Goal: Task Accomplishment & Management: Manage account settings

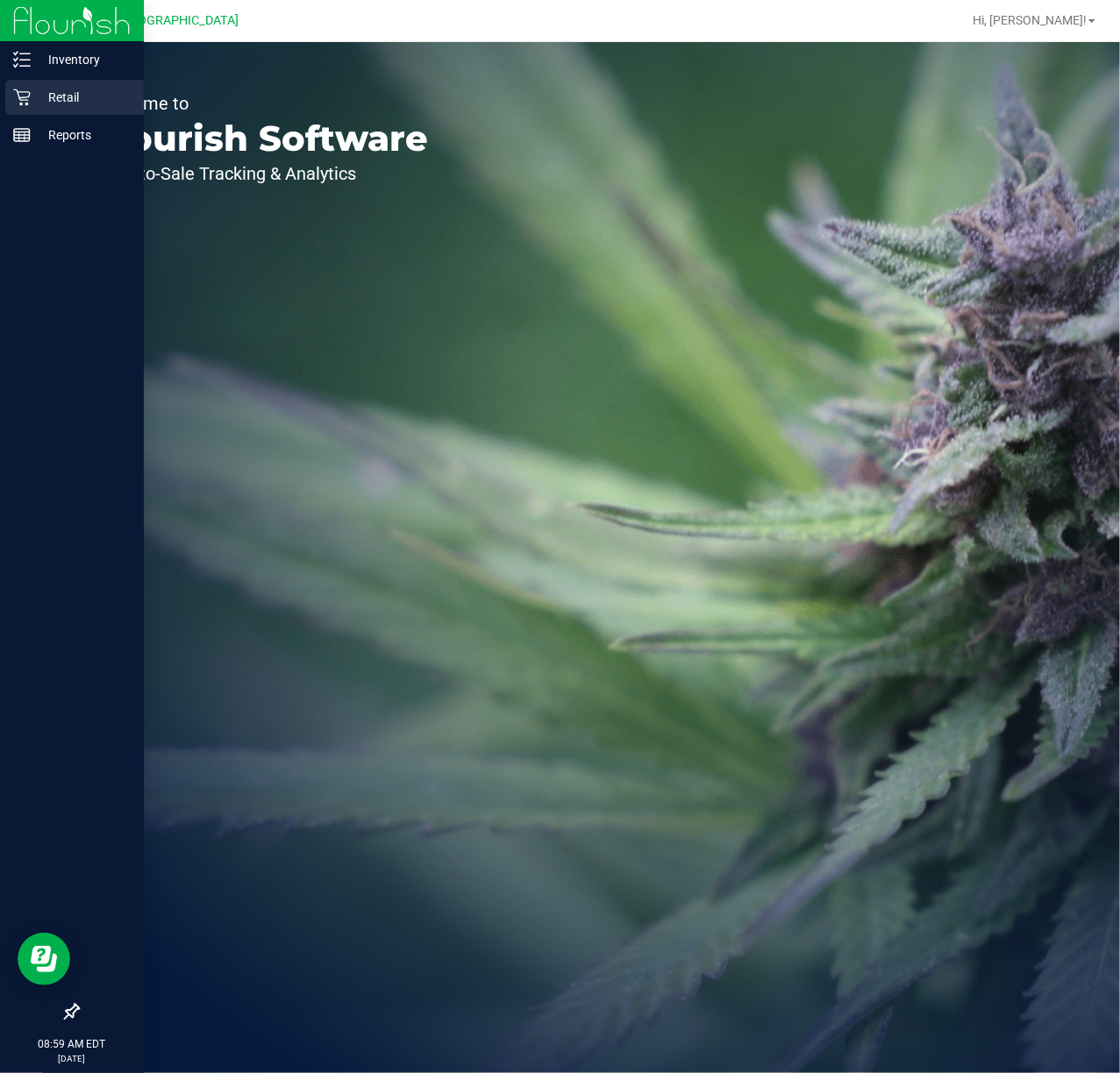
click at [19, 107] on div "Retail" at bounding box center [74, 98] width 139 height 35
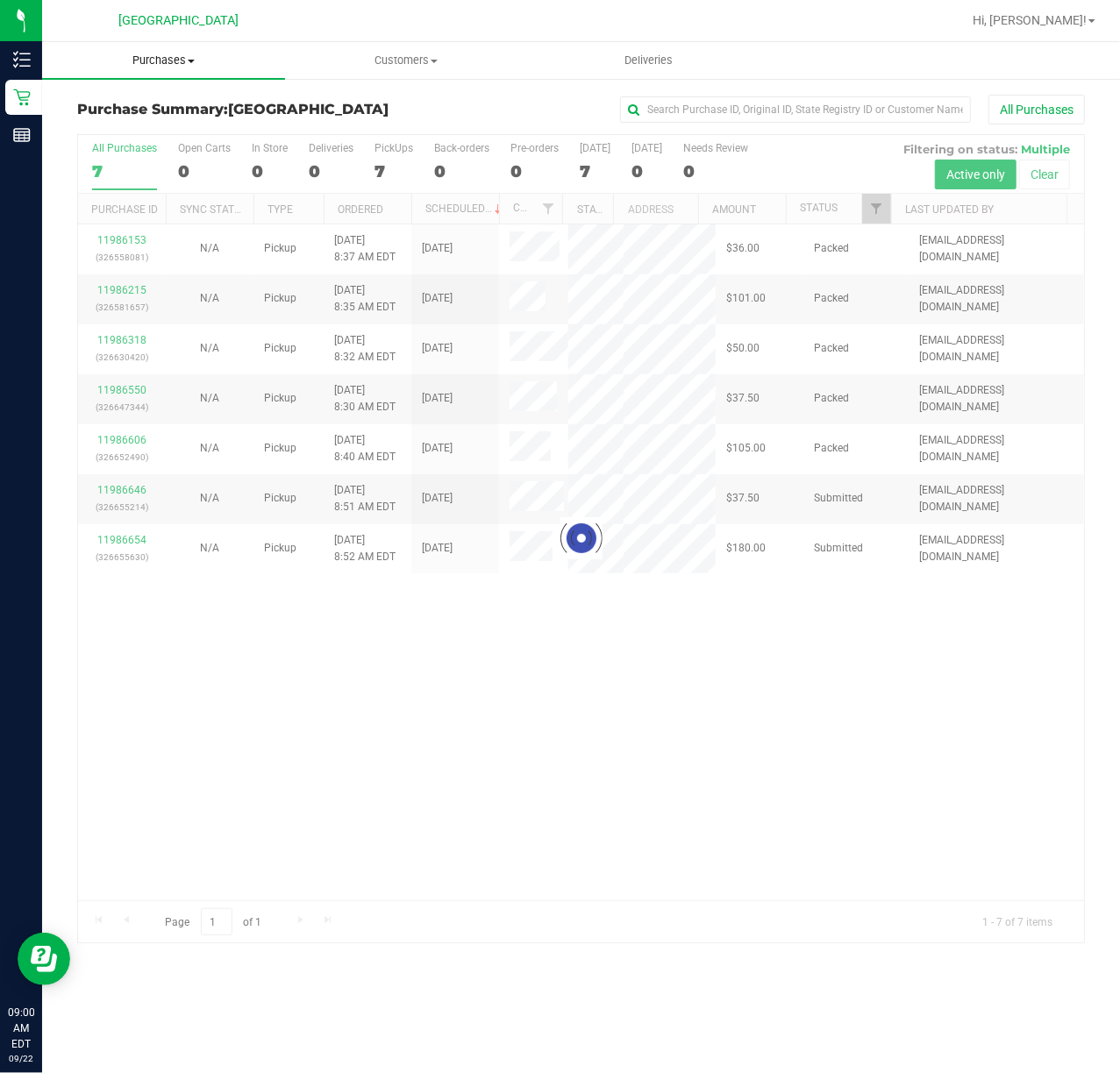
click at [193, 60] on span at bounding box center [191, 62] width 7 height 4
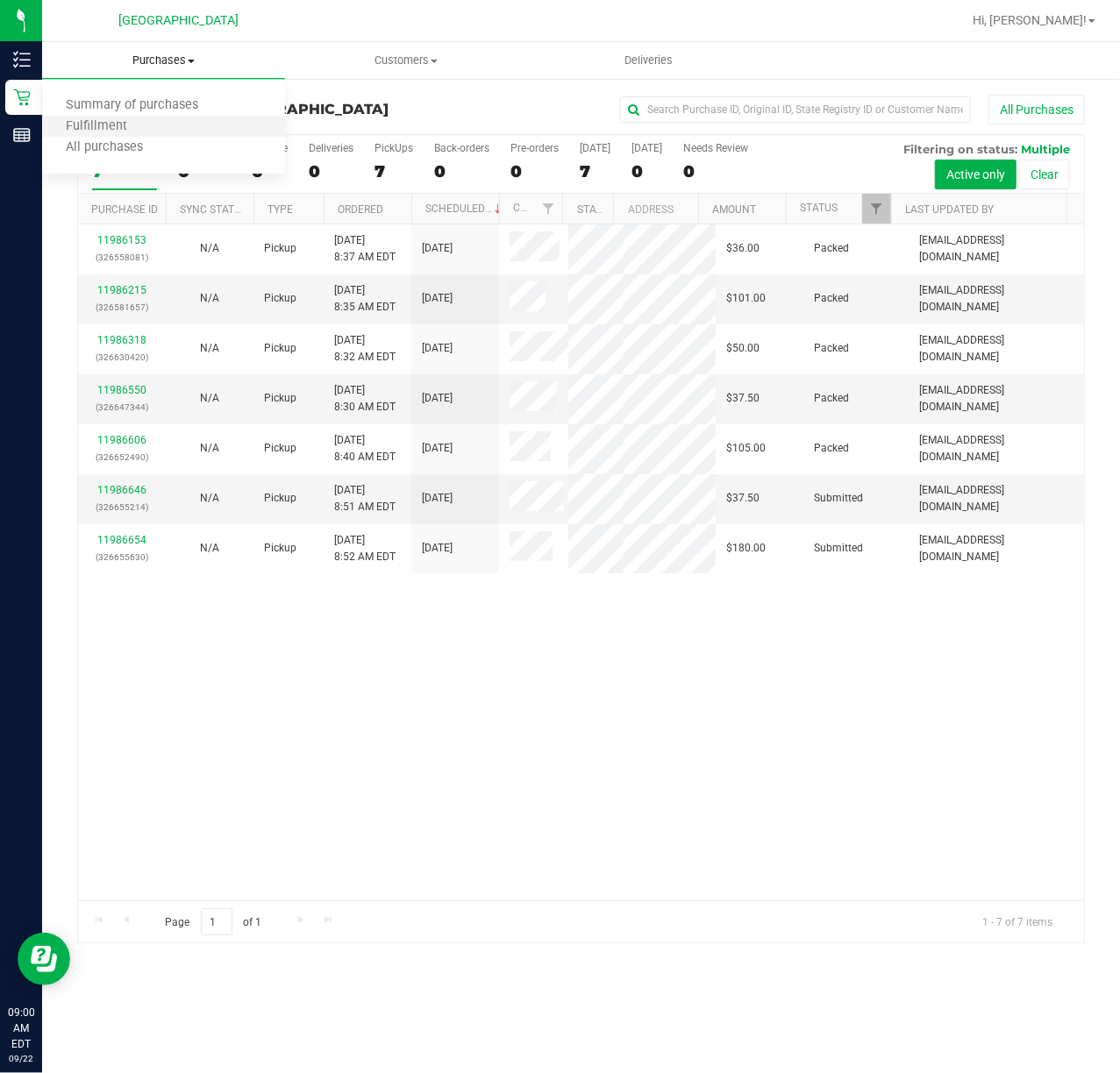
click at [175, 130] on li "Fulfillment" at bounding box center [163, 126] width 243 height 21
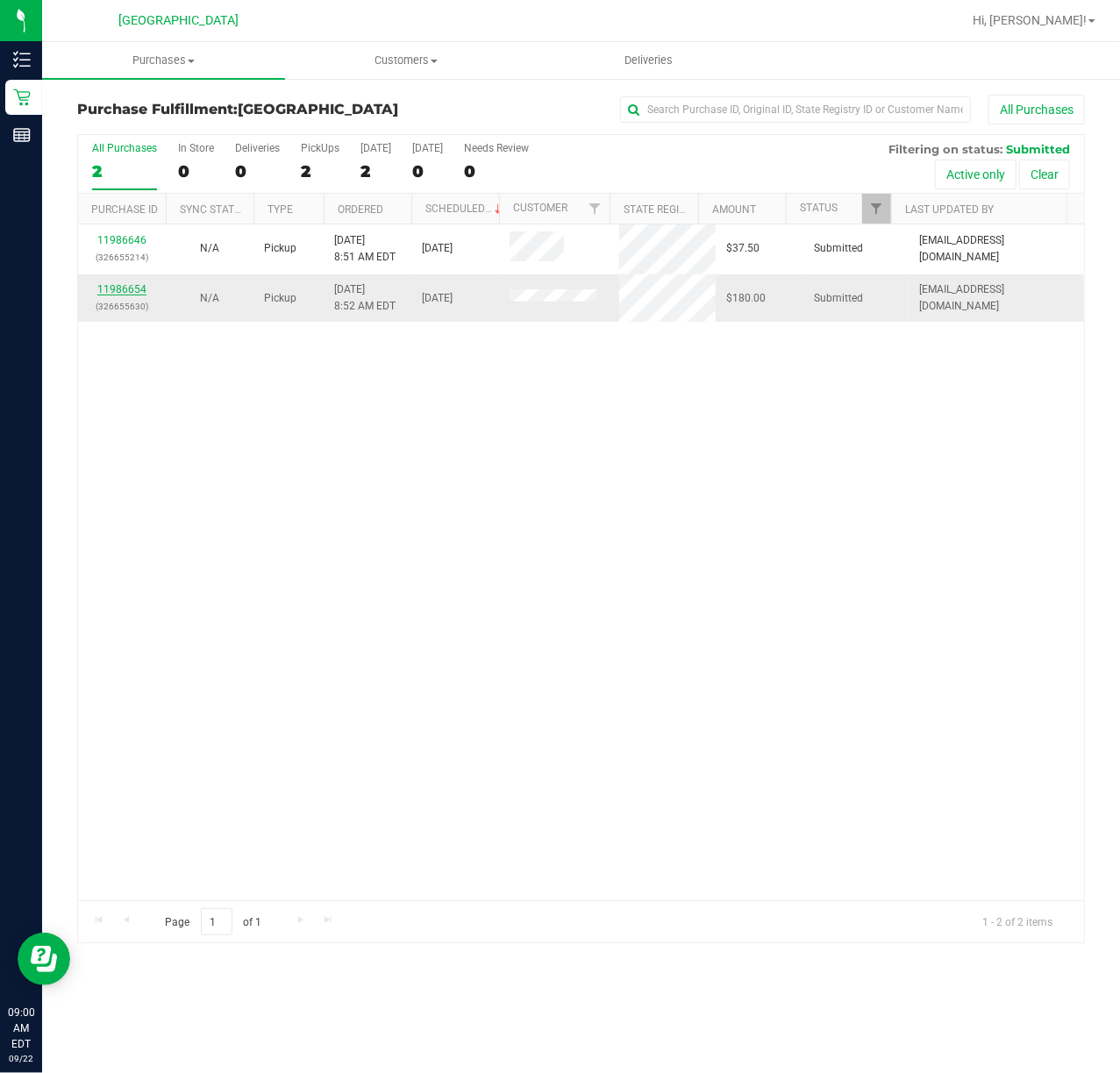
click at [134, 288] on link "11986654" at bounding box center [121, 289] width 49 height 13
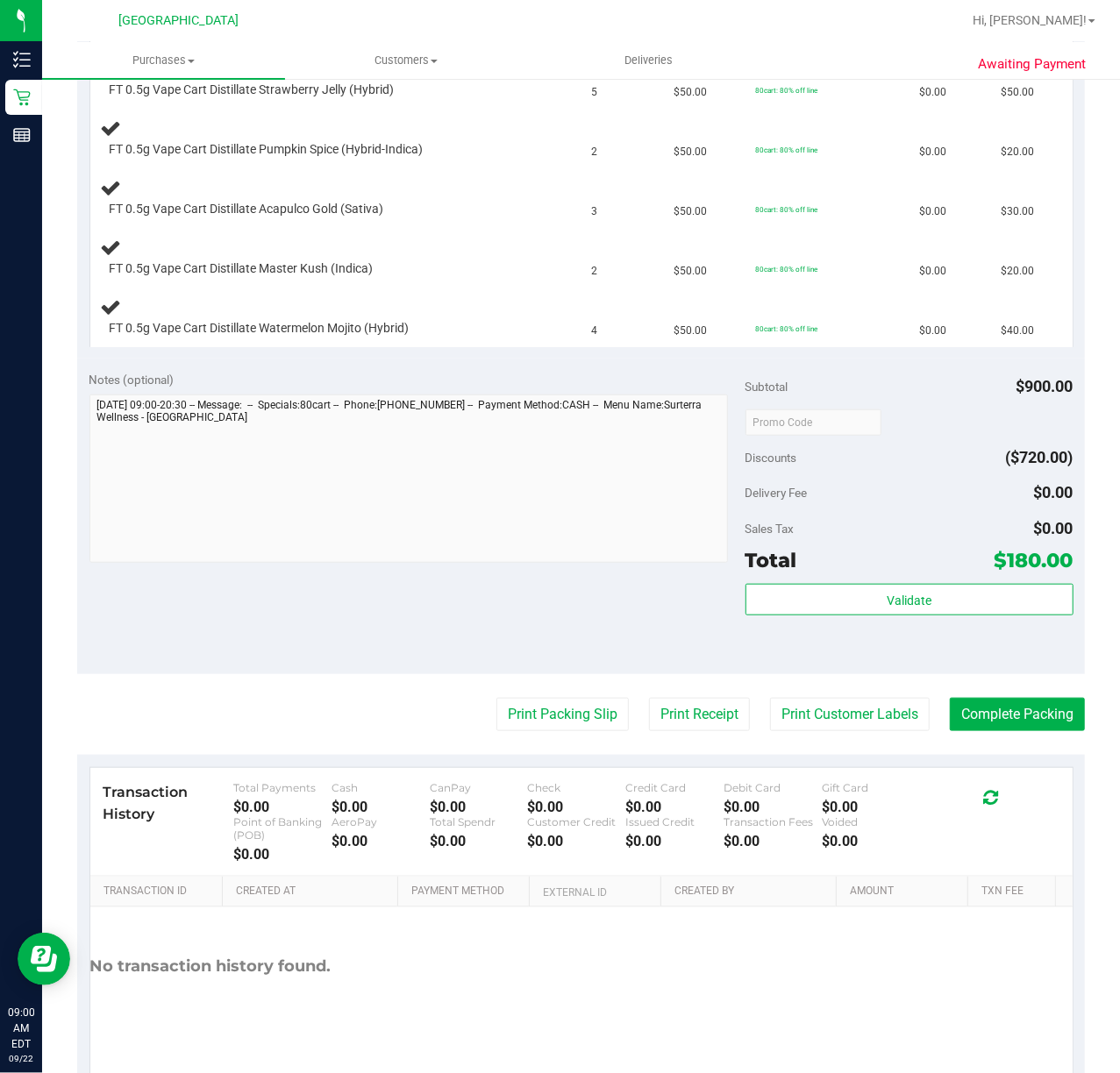
scroll to position [584, 0]
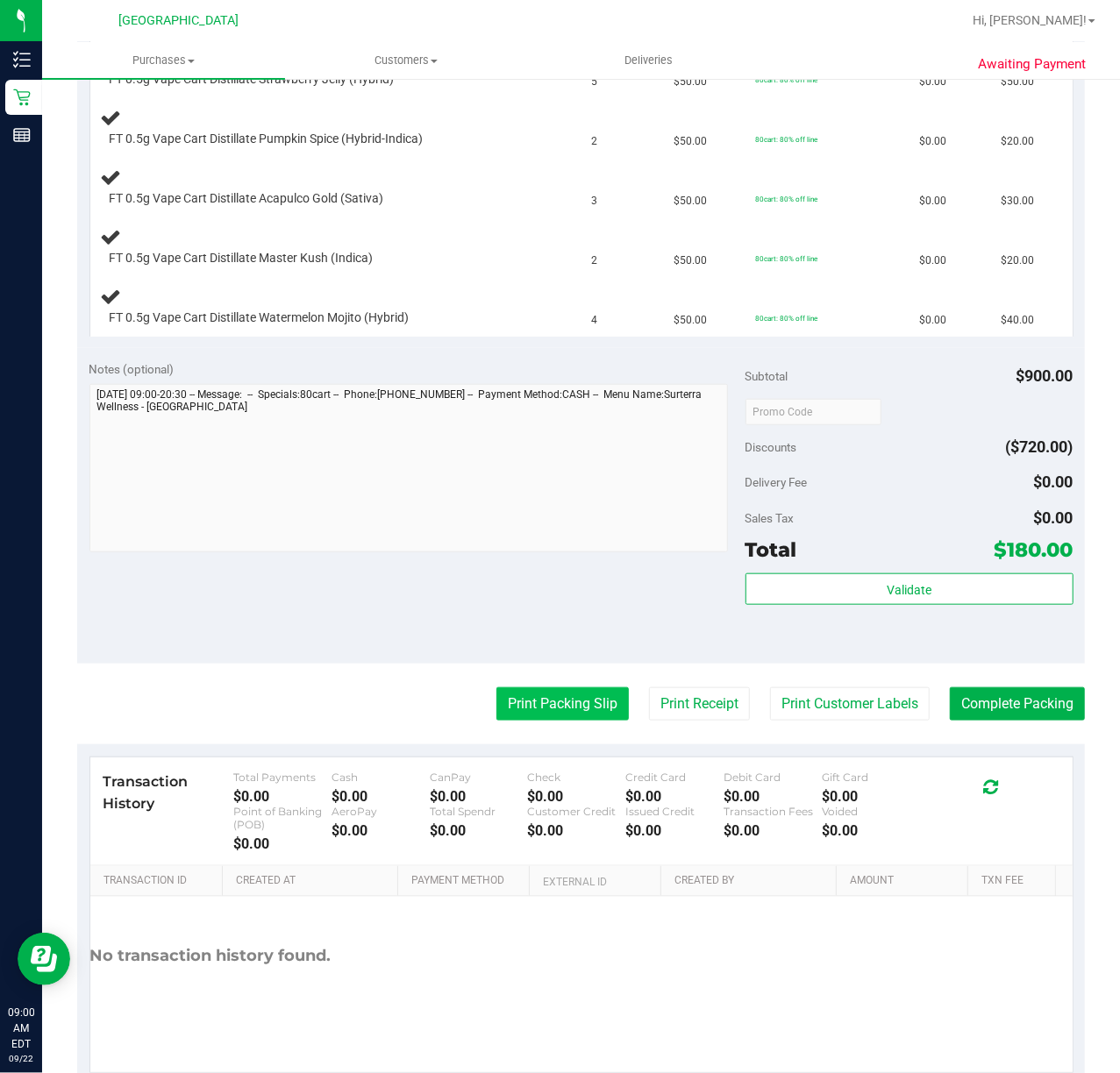
click at [502, 695] on button "Print Packing Slip" at bounding box center [562, 704] width 132 height 33
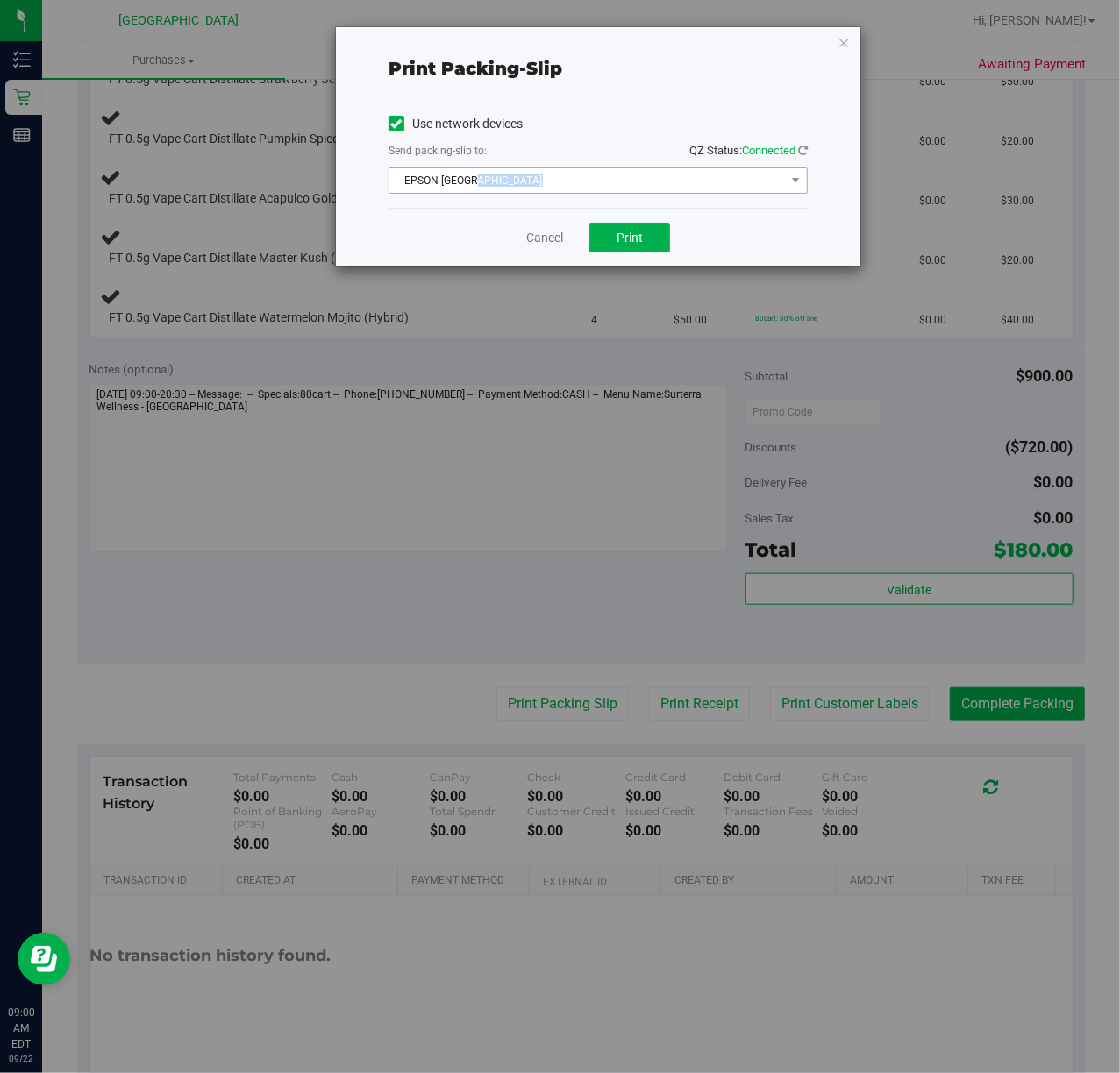
drag, startPoint x: 525, startPoint y: 197, endPoint x: 527, endPoint y: 179, distance: 18.1
click at [527, 189] on div "Use network devices Send packing-slip to: QZ Status: Connected EPSON-CYPRUS Cho…" at bounding box center [598, 153] width 419 height 112
click at [527, 179] on span "EPSON-CYPRUS" at bounding box center [587, 180] width 396 height 24
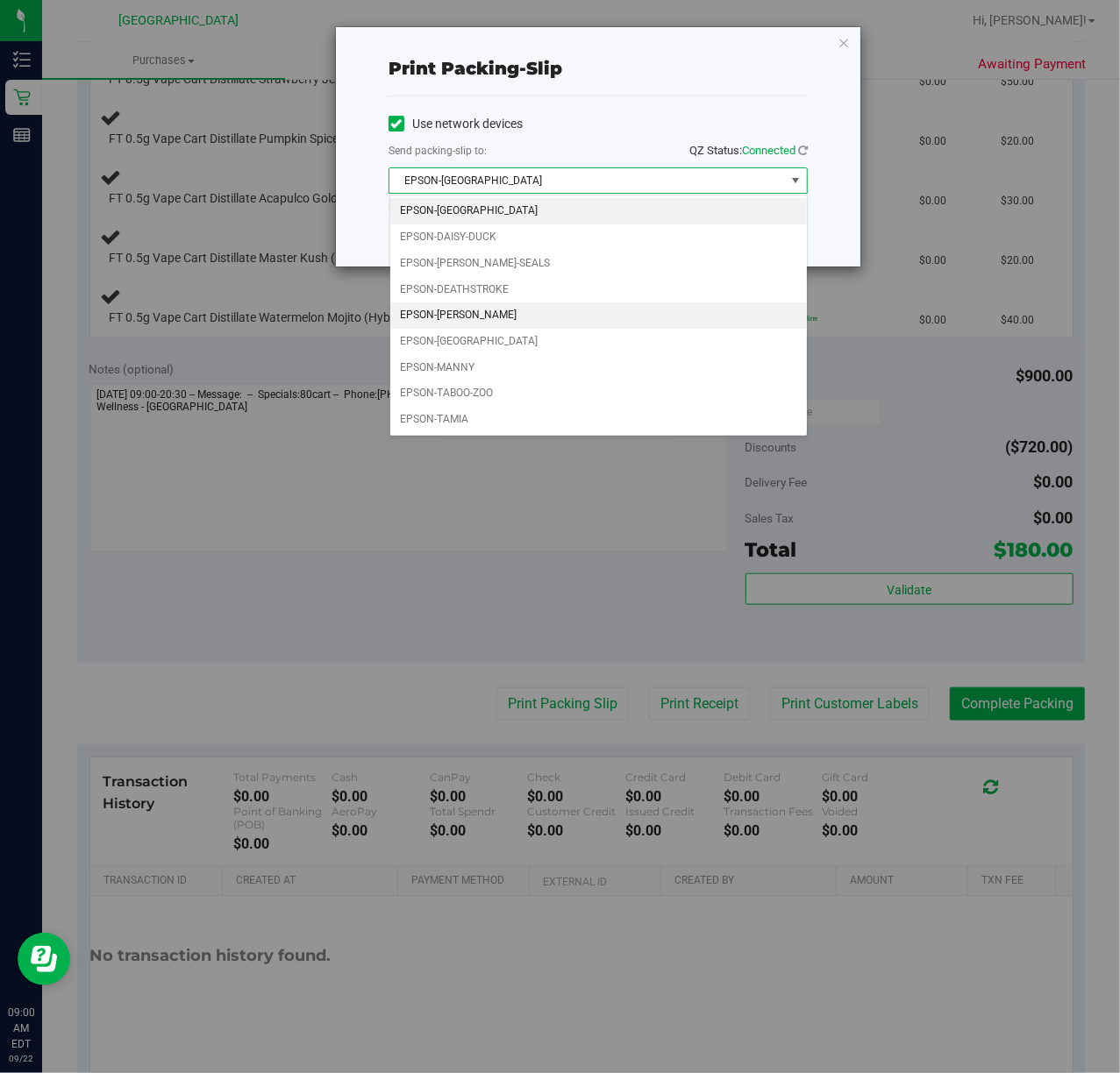
click at [481, 321] on li "EPSON-LEE-PERRY" at bounding box center [598, 315] width 416 height 26
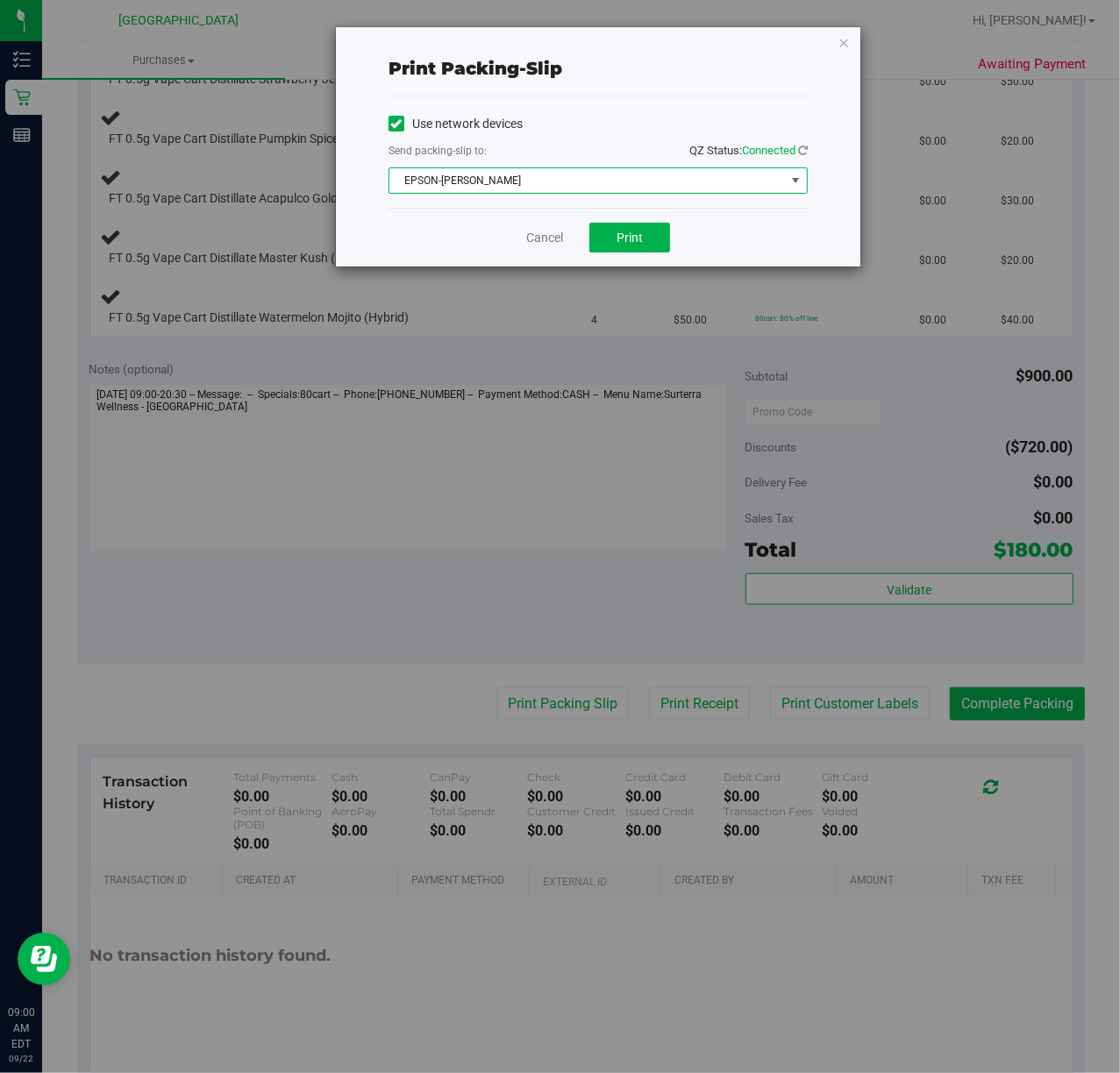
click at [418, 179] on span "EPSON-LEE-PERRY" at bounding box center [587, 180] width 396 height 24
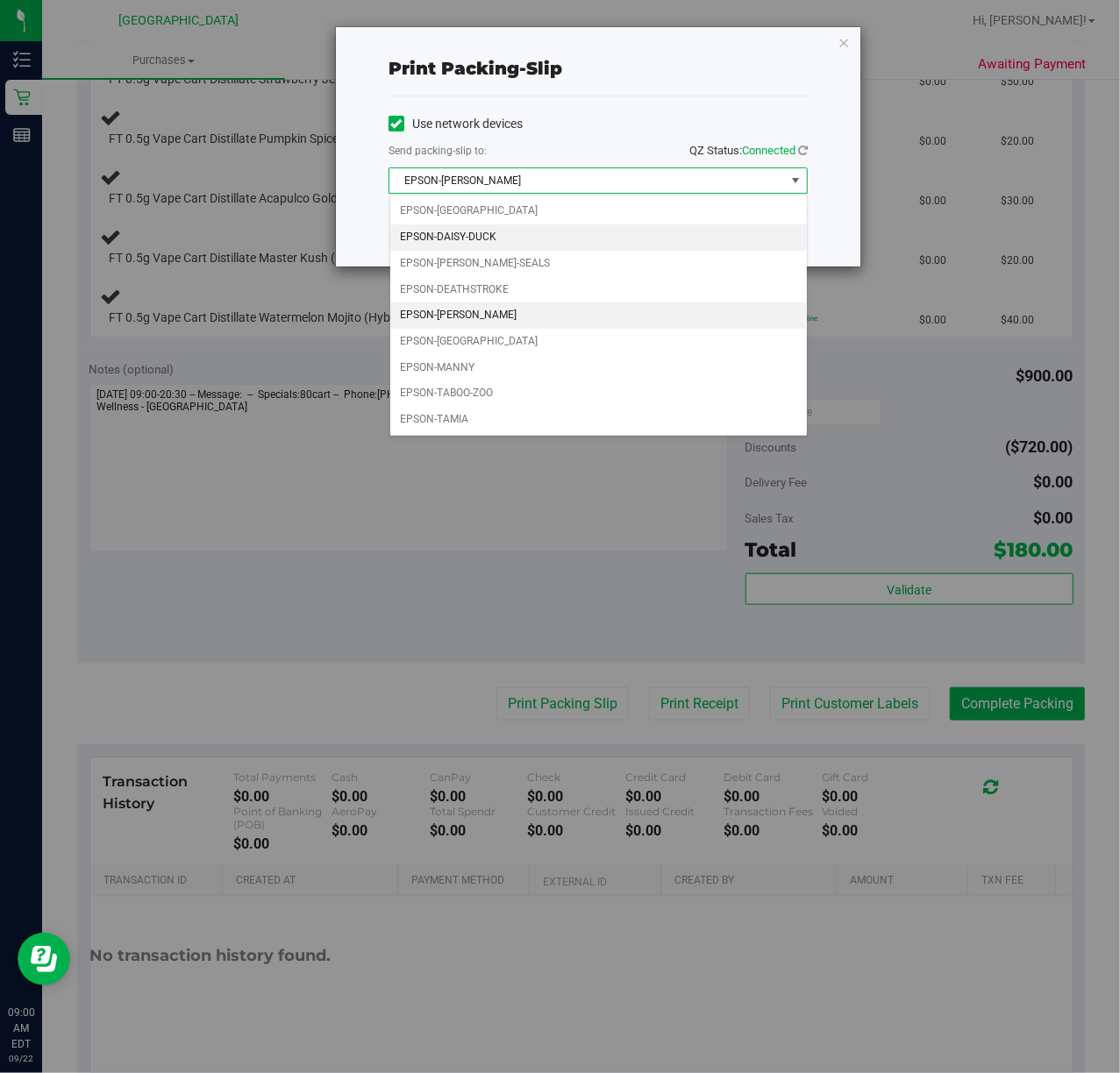
click at [509, 239] on li "EPSON-DAISY-DUCK" at bounding box center [598, 237] width 416 height 26
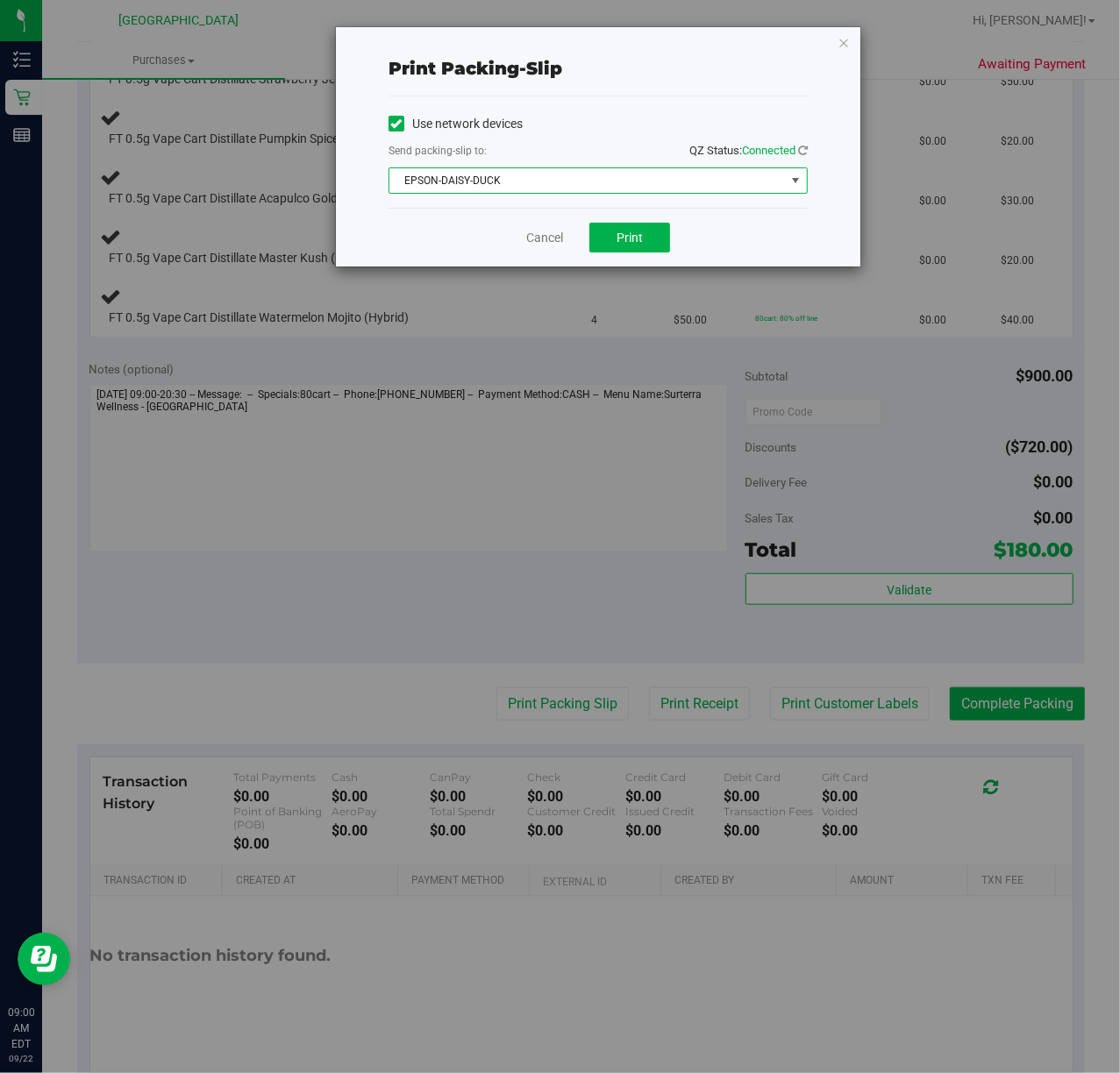
click at [651, 221] on div "Cancel Print" at bounding box center [598, 237] width 419 height 59
click at [646, 250] on button "Print" at bounding box center [630, 238] width 80 height 29
click at [534, 240] on link "Cancel" at bounding box center [544, 238] width 37 height 19
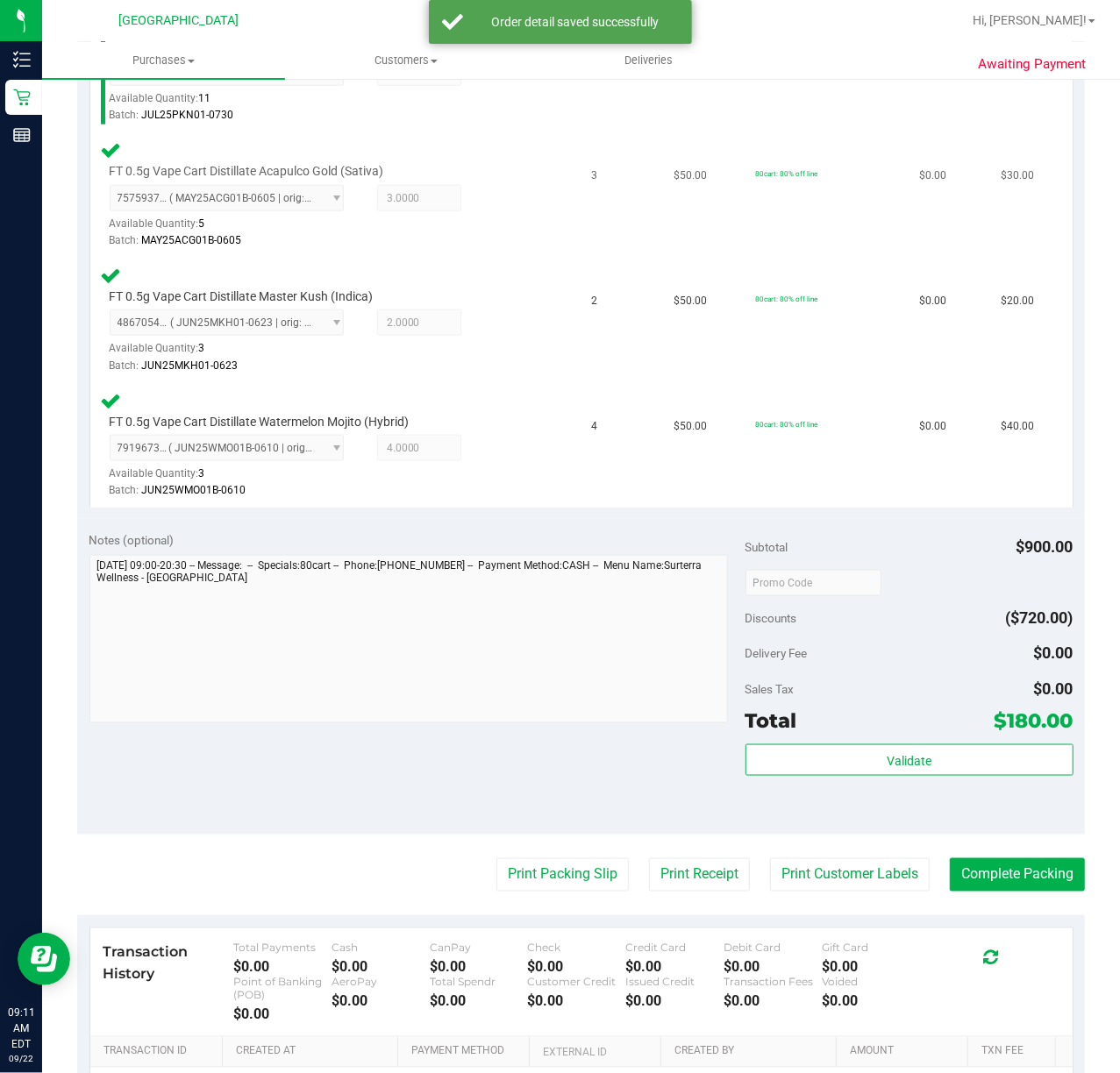
scroll to position [935, 0]
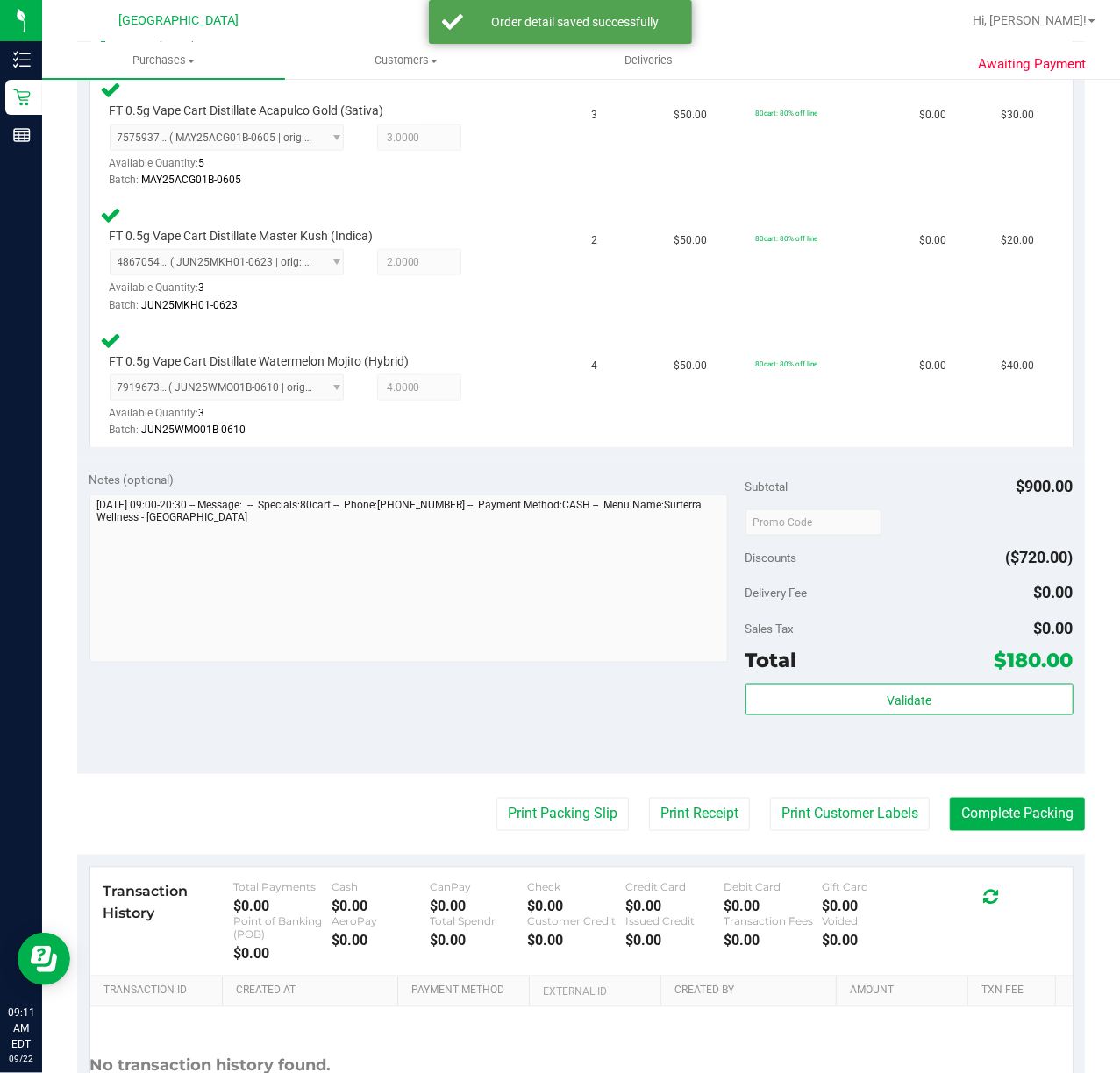
click at [856, 678] on div "Subtotal $900.00 Discounts ($720.00) Delivery Fee $0.00 Sales Tax $0.00 Total $…" at bounding box center [909, 617] width 328 height 292
click at [847, 694] on button "Validate" at bounding box center [909, 700] width 328 height 31
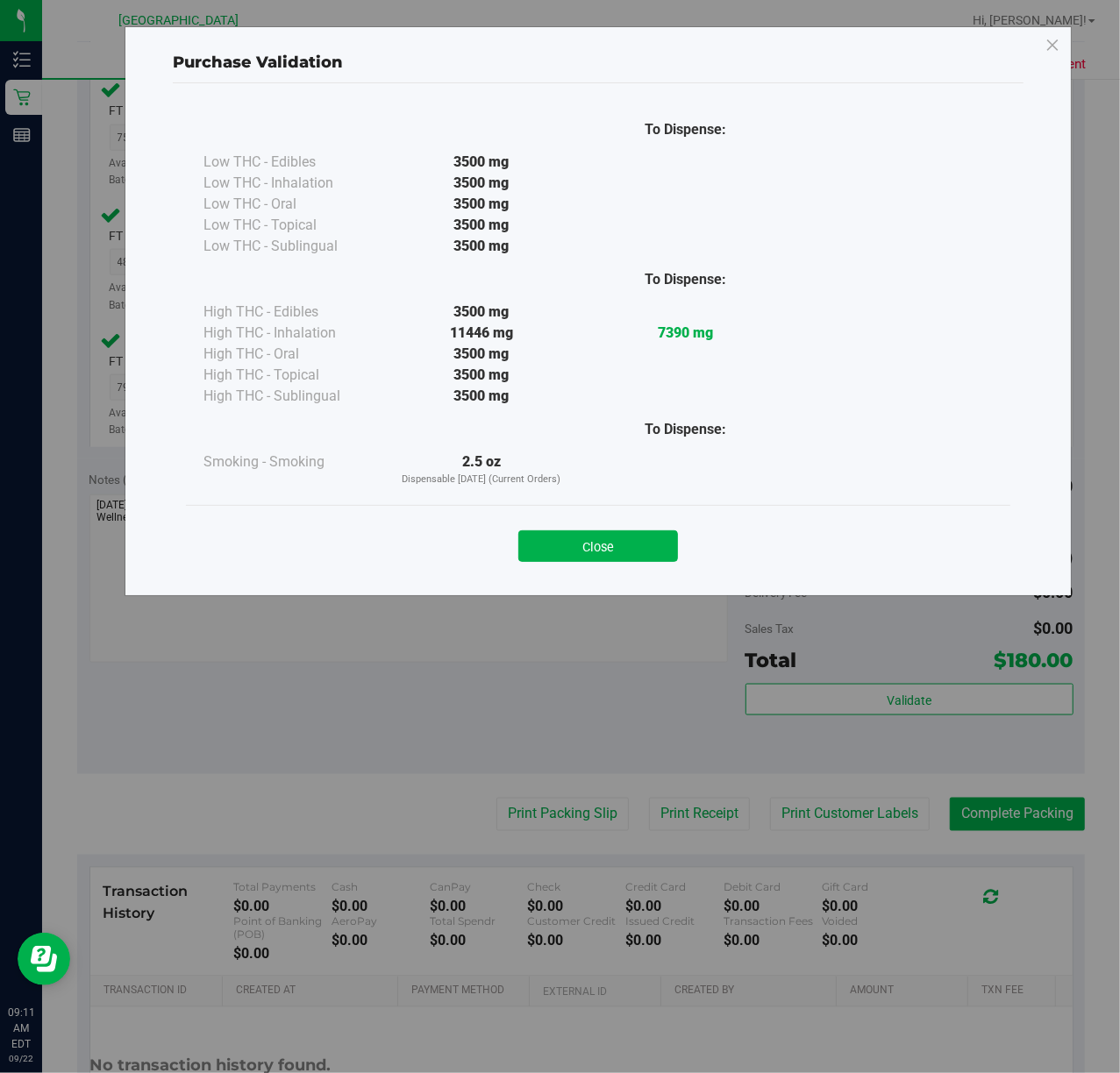
click at [612, 545] on button "Close" at bounding box center [597, 546] width 160 height 31
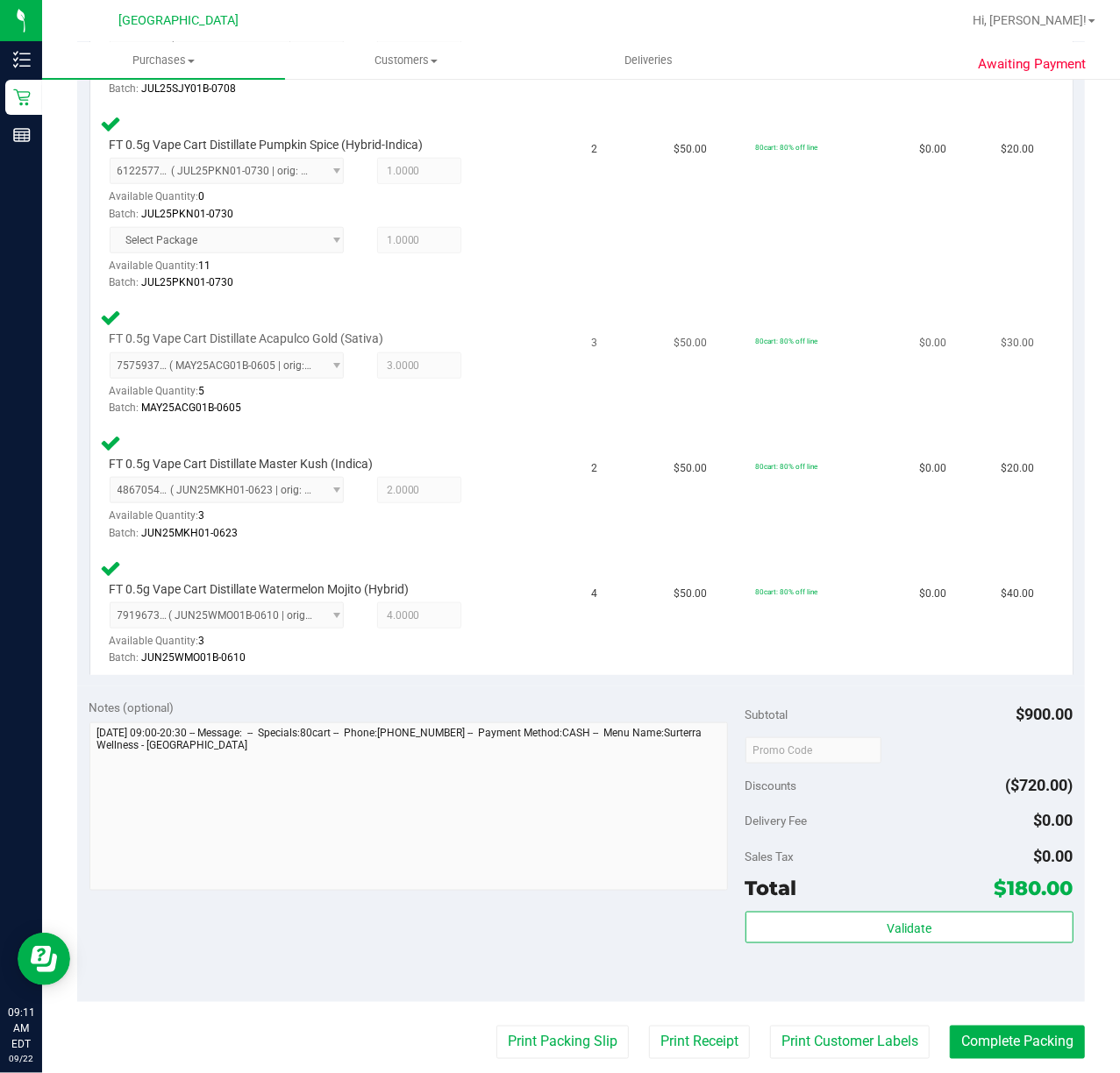
scroll to position [1052, 0]
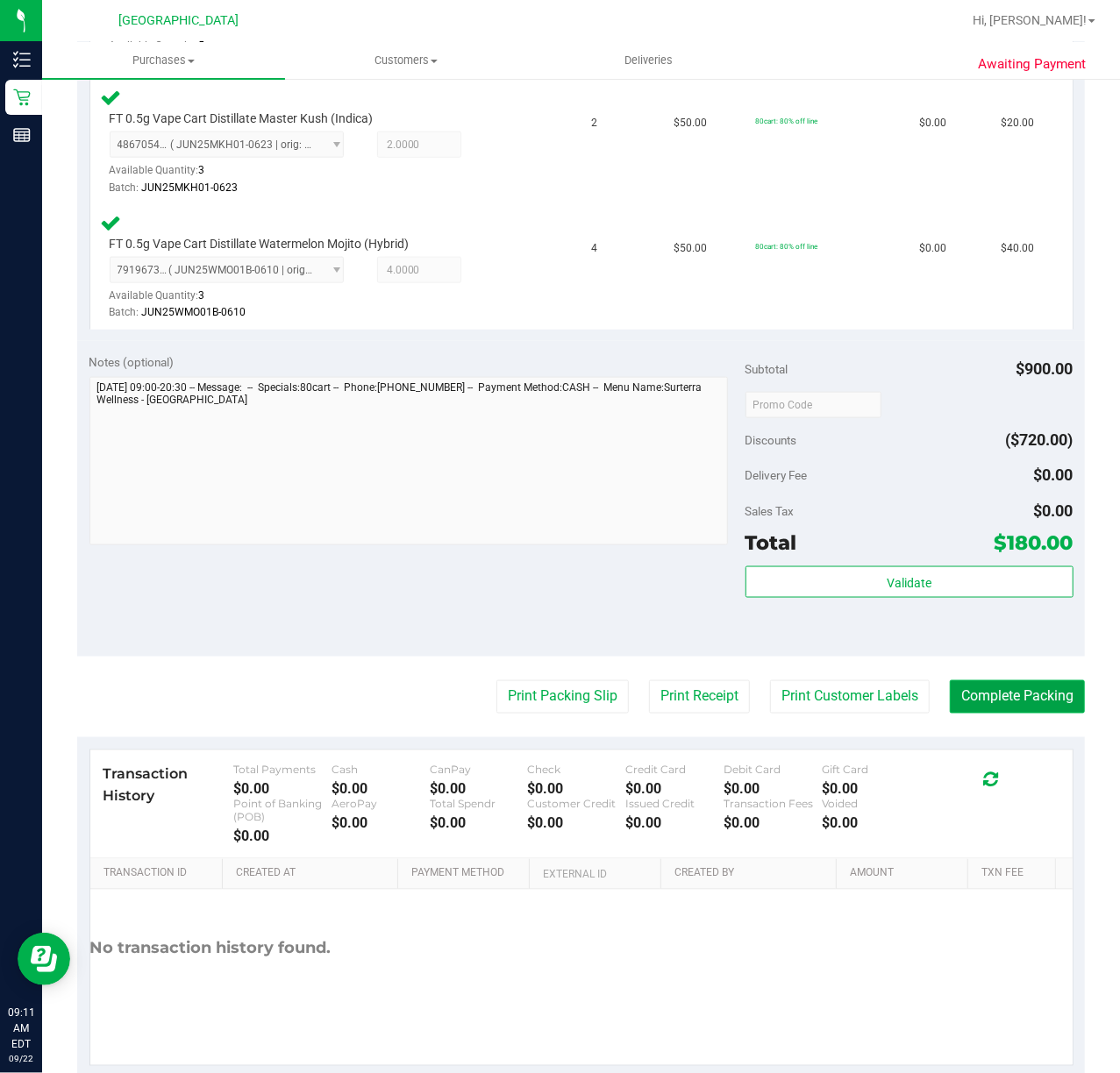
click at [1000, 688] on button "Complete Packing" at bounding box center [1017, 697] width 135 height 33
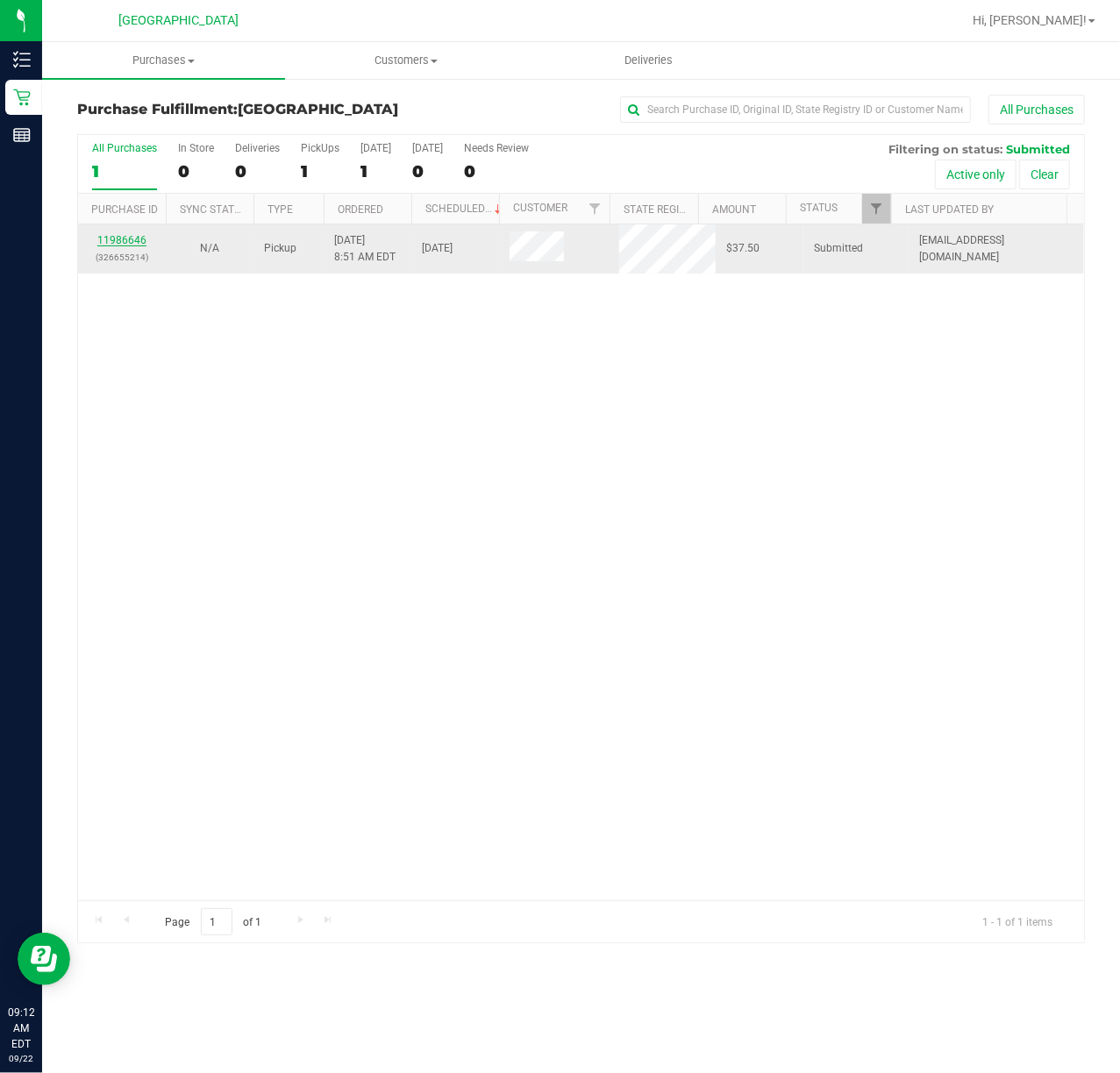
click at [109, 239] on link "11986646" at bounding box center [121, 240] width 49 height 13
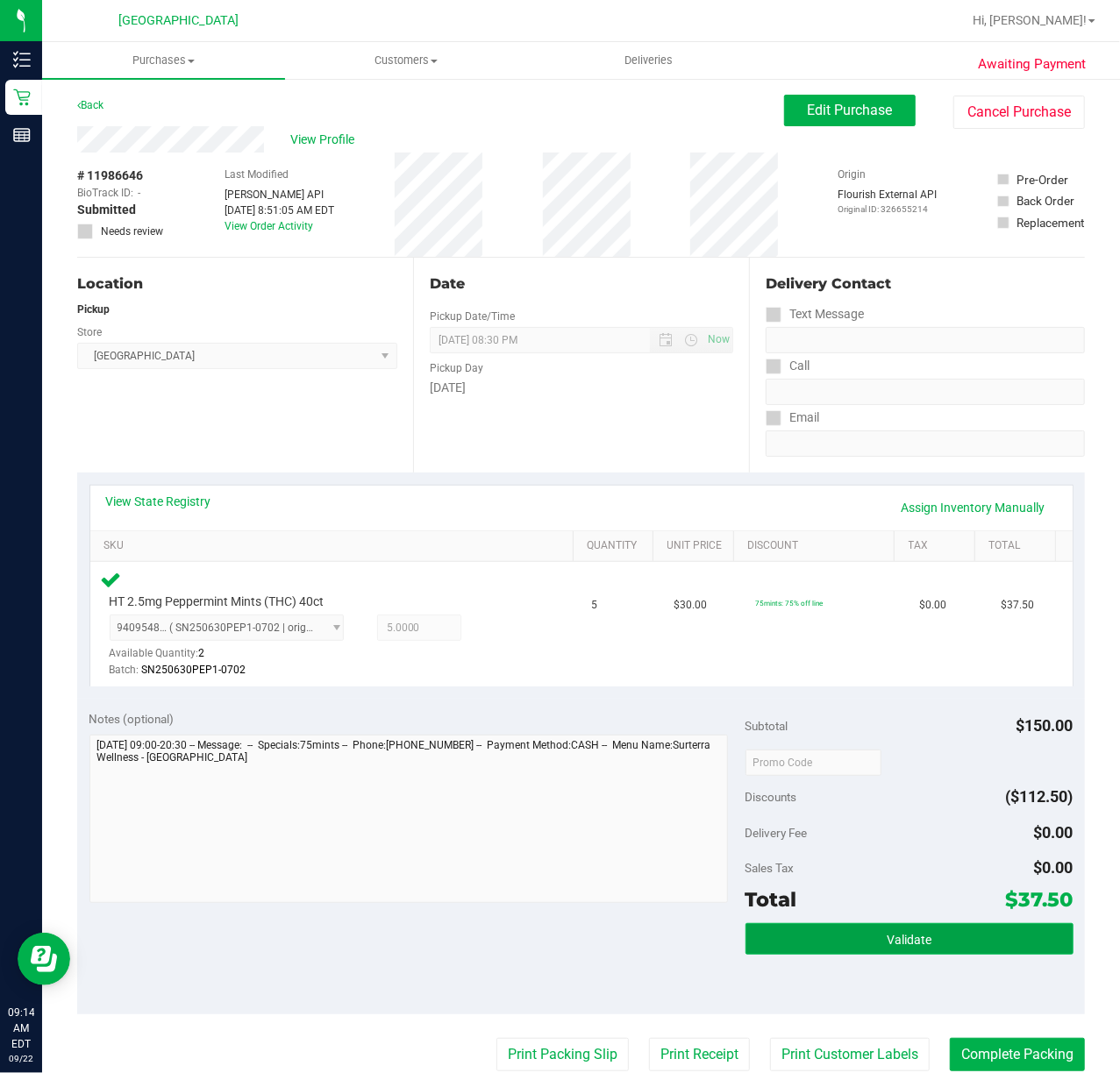
click at [791, 938] on button "Validate" at bounding box center [909, 939] width 328 height 31
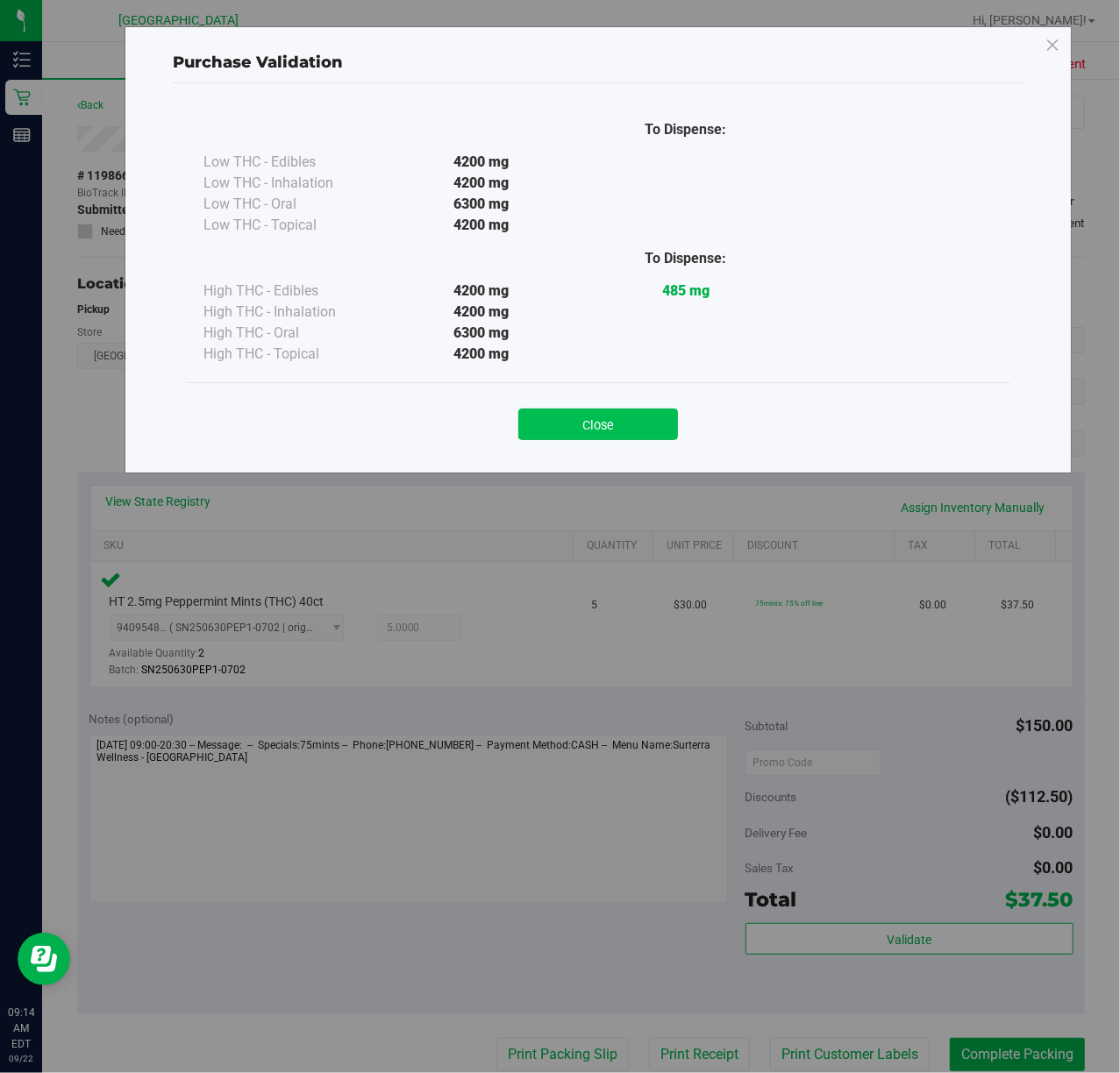
click at [622, 414] on div "Close" at bounding box center [597, 418] width 798 height 44
click at [622, 421] on button "Close" at bounding box center [597, 424] width 160 height 31
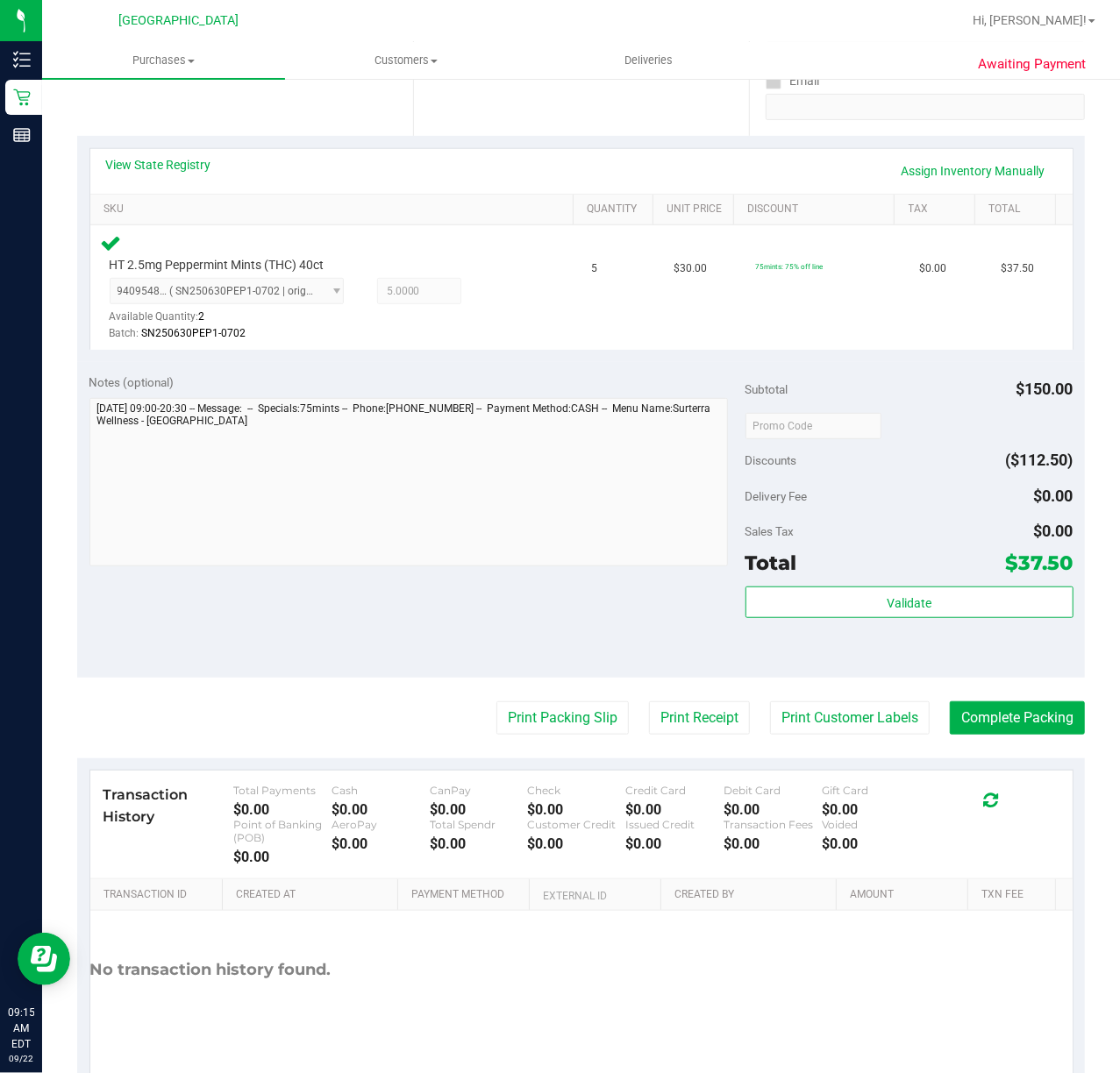
scroll to position [350, 0]
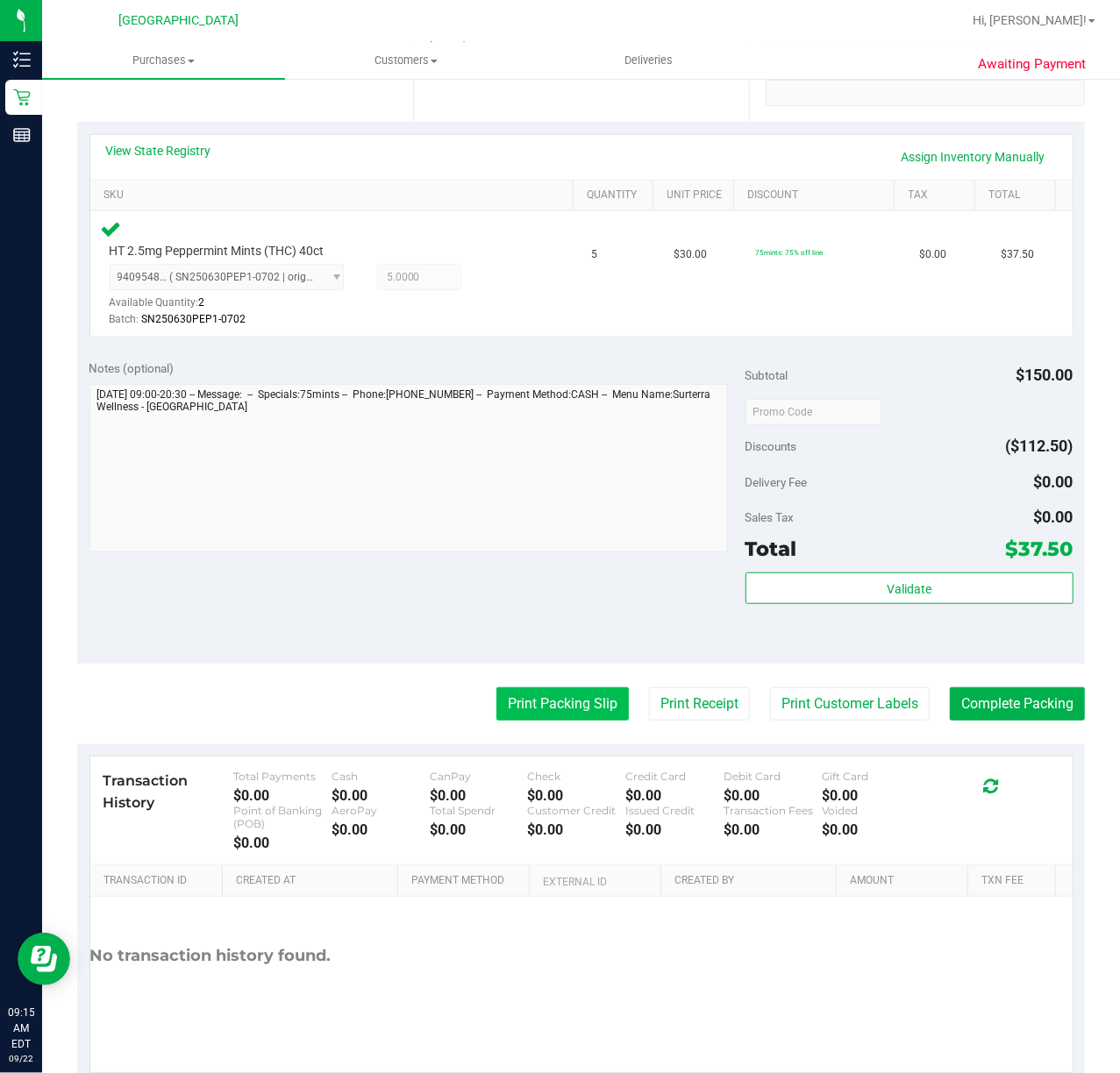
click at [537, 703] on button "Print Packing Slip" at bounding box center [562, 704] width 132 height 33
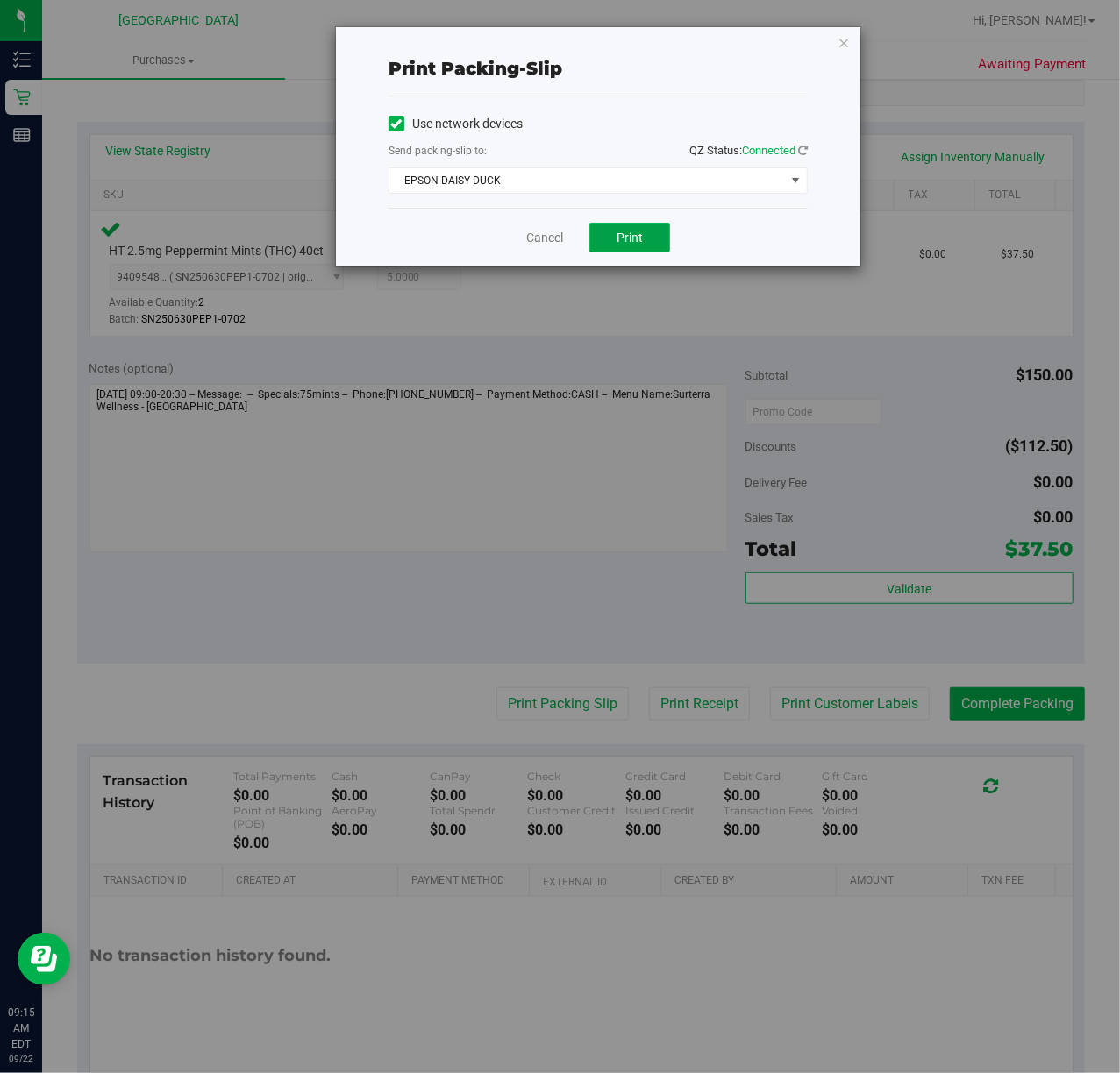
click at [640, 231] on span "Print" at bounding box center [630, 238] width 26 height 14
click at [532, 240] on link "Cancel" at bounding box center [544, 238] width 37 height 19
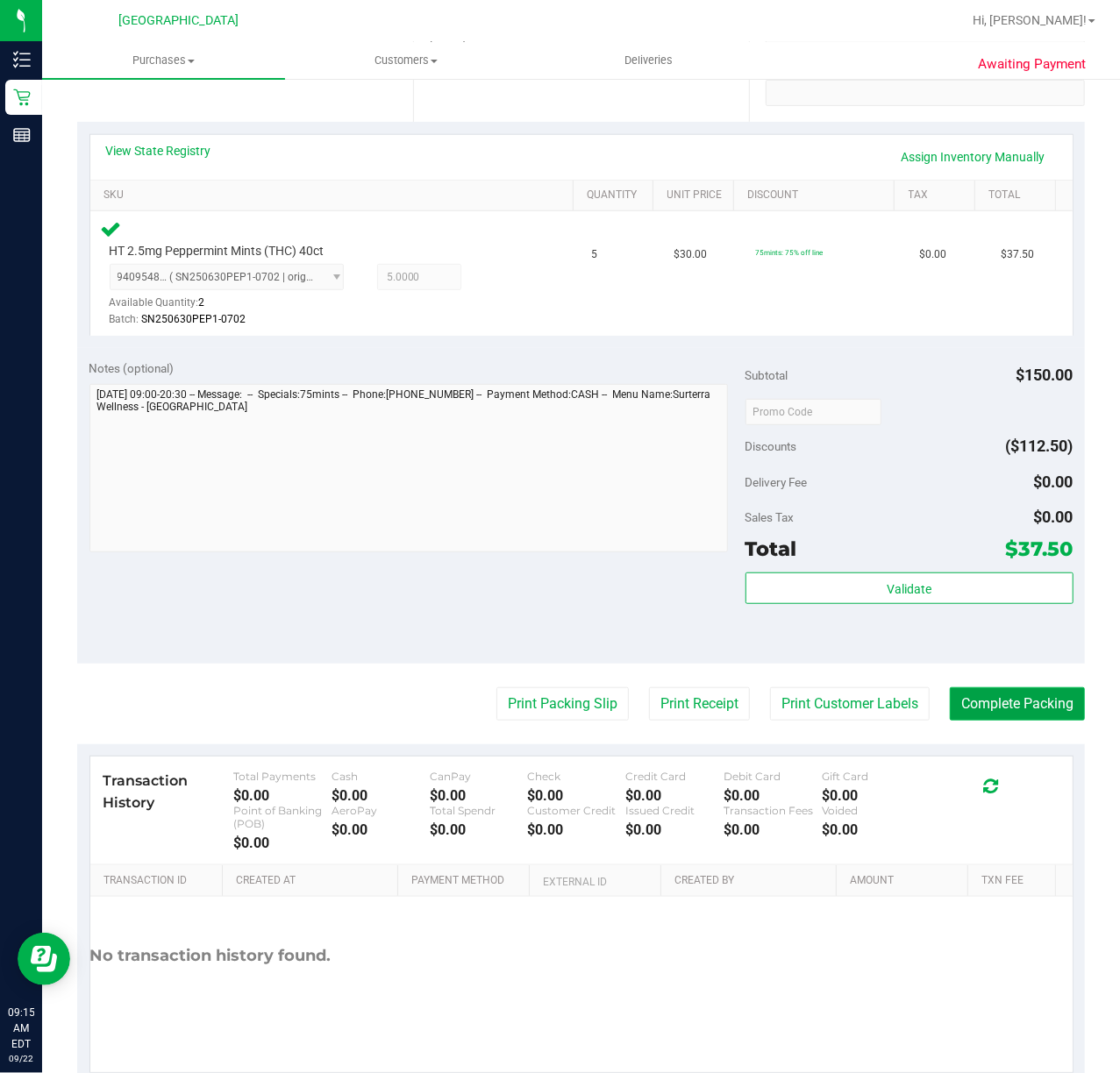
click at [1017, 691] on button "Complete Packing" at bounding box center [1017, 704] width 135 height 33
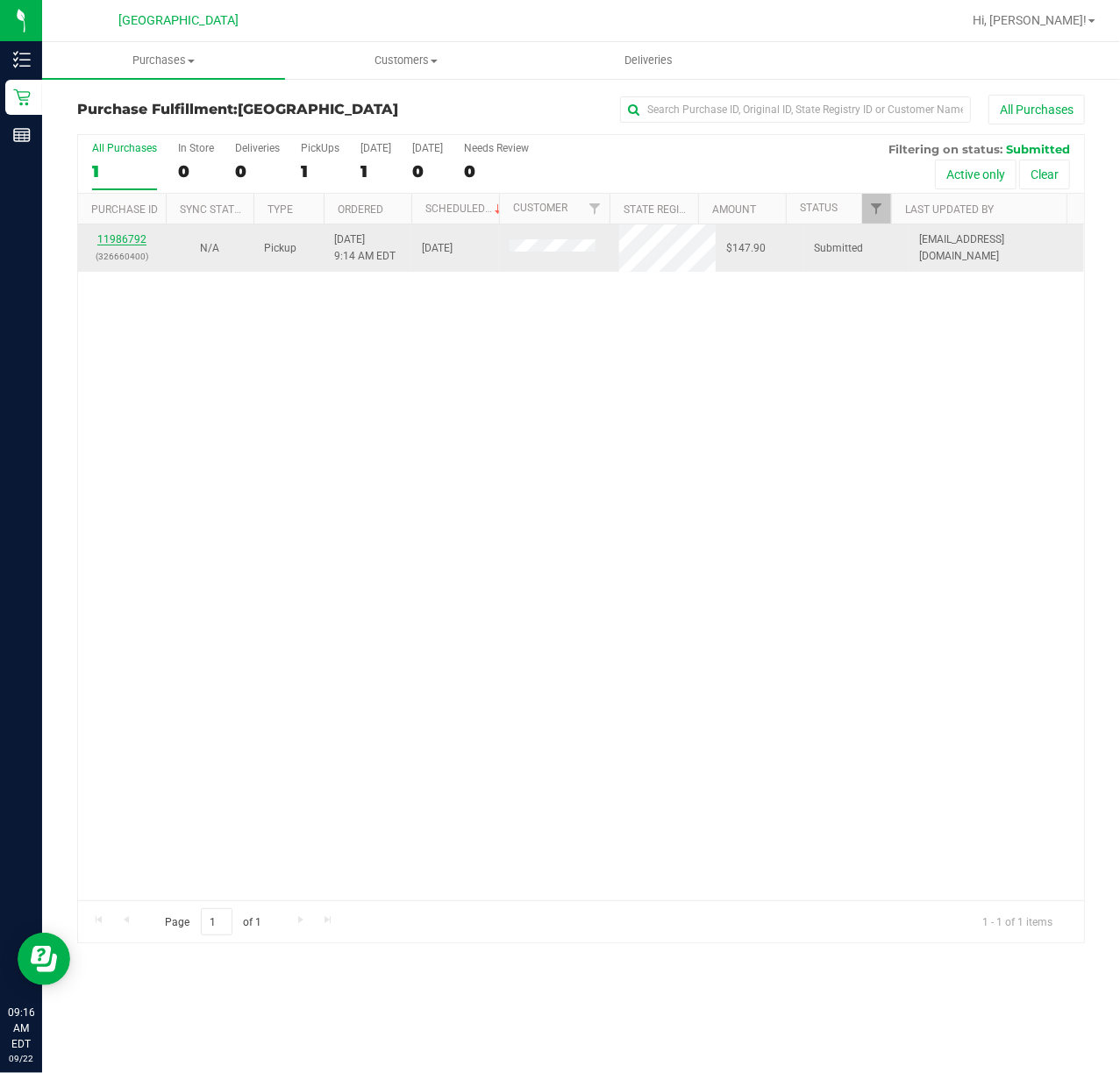
click at [106, 240] on link "11986792" at bounding box center [121, 239] width 49 height 13
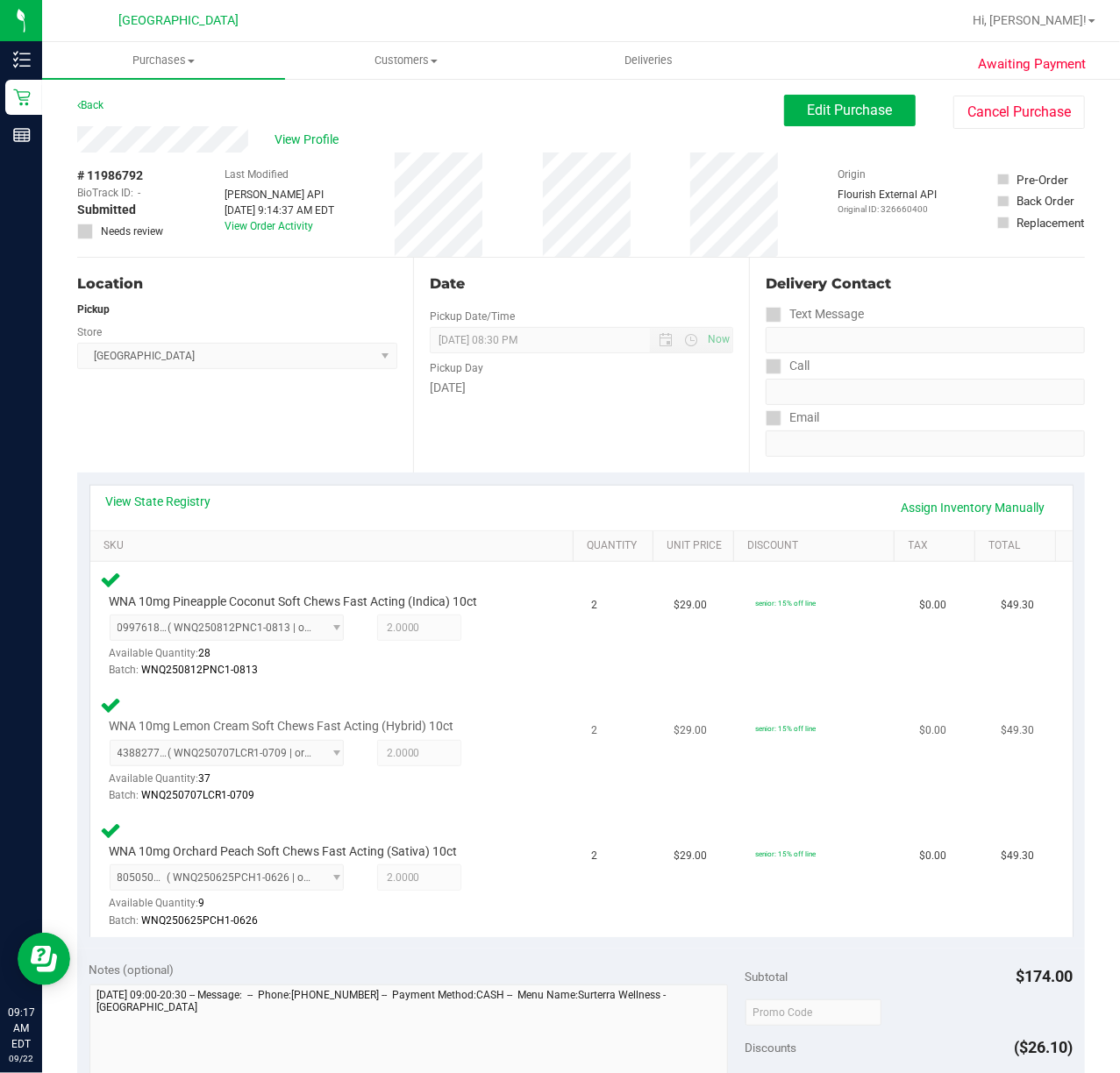
scroll to position [350, 0]
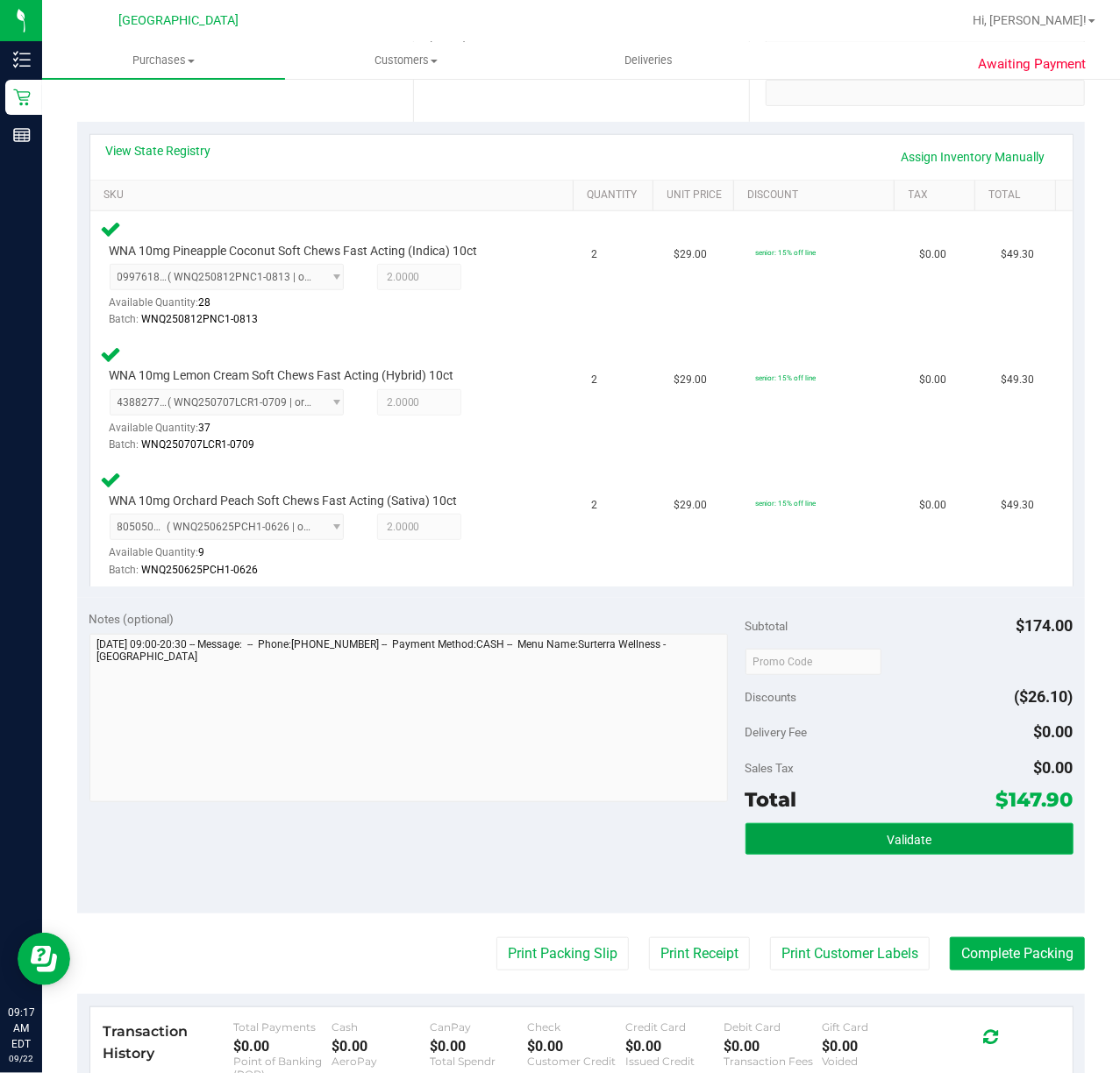
click at [928, 843] on button "Validate" at bounding box center [909, 839] width 328 height 31
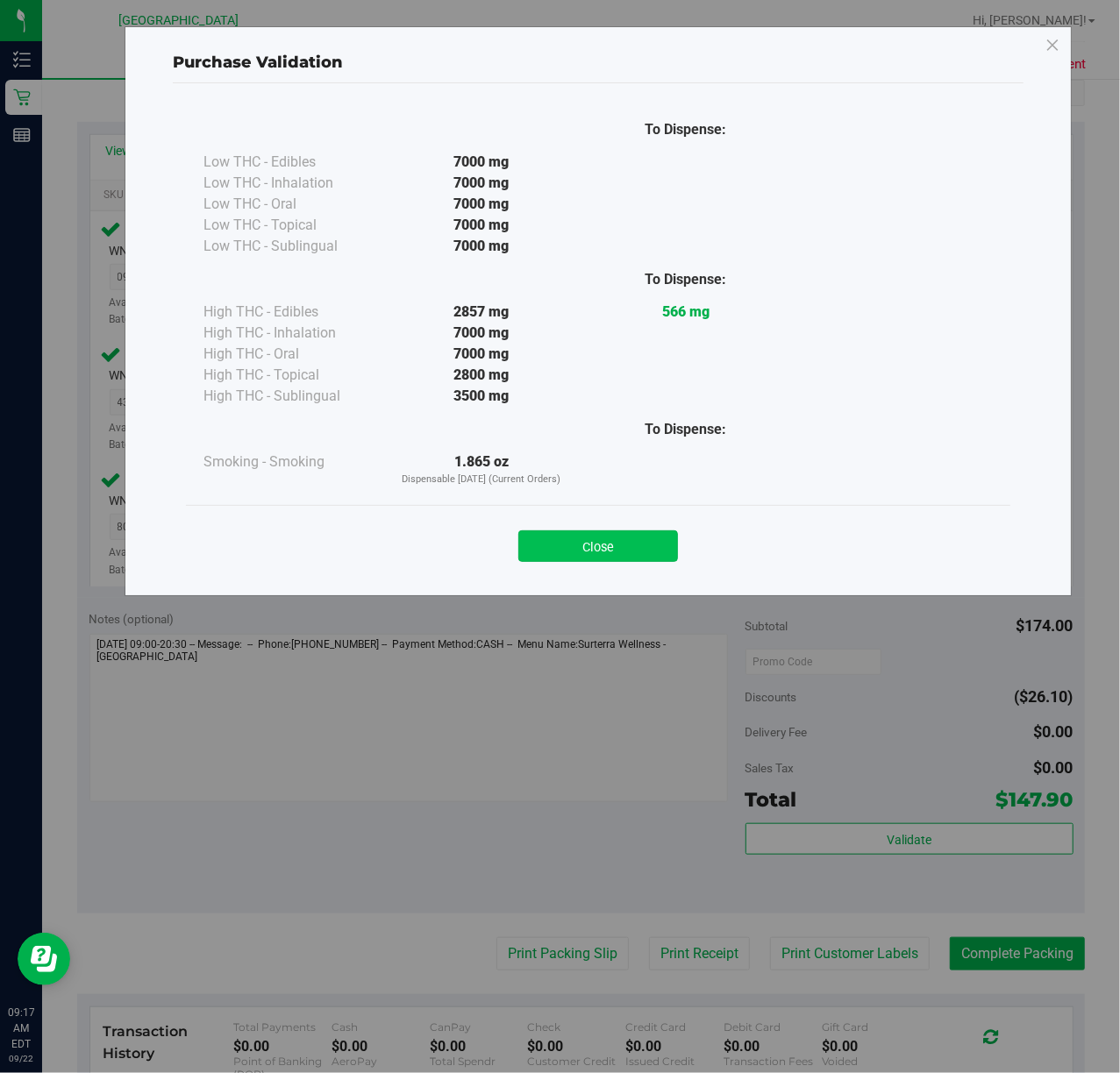
click at [638, 562] on button "Close" at bounding box center [597, 546] width 160 height 31
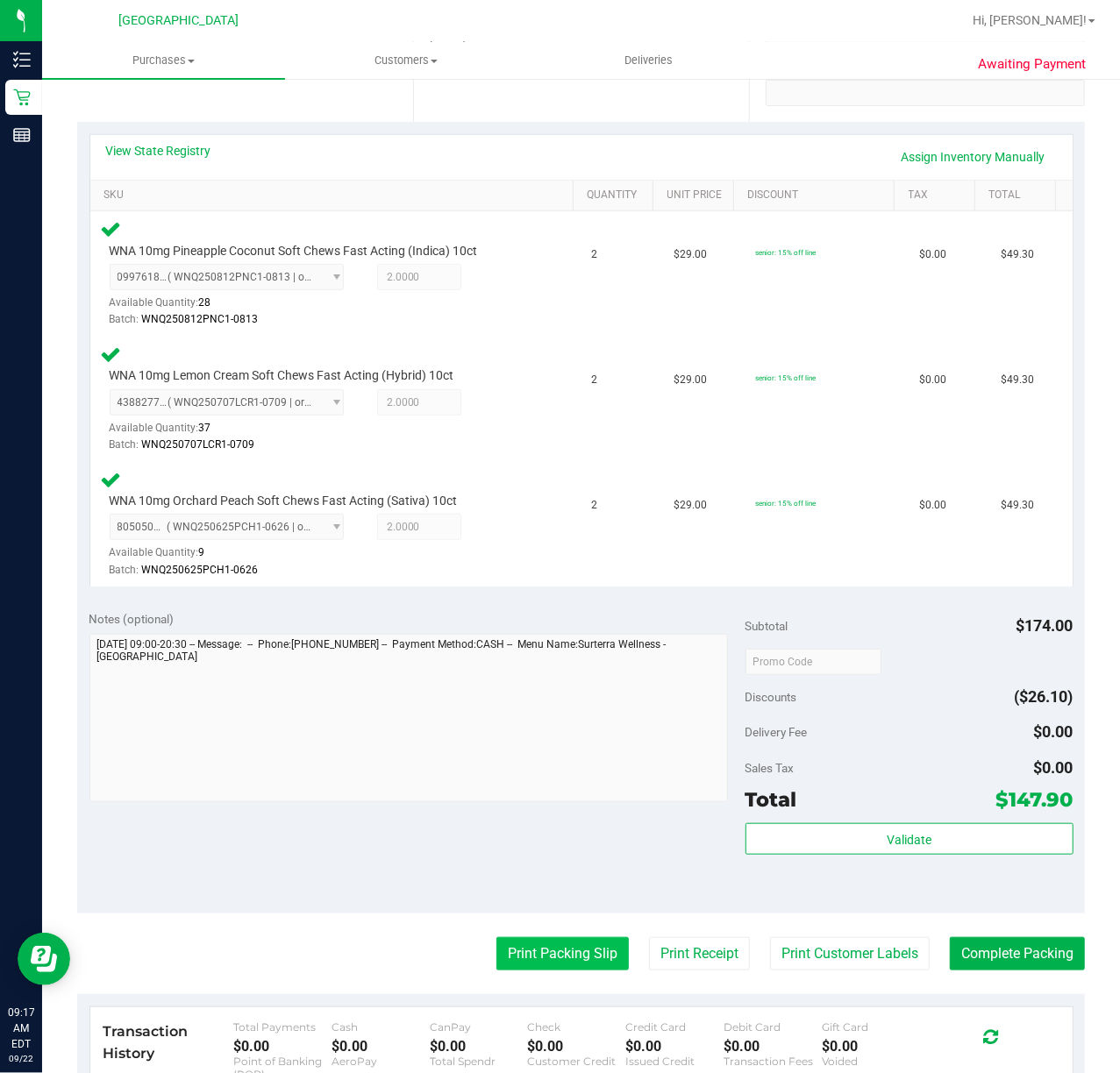
click at [566, 956] on button "Print Packing Slip" at bounding box center [562, 955] width 132 height 33
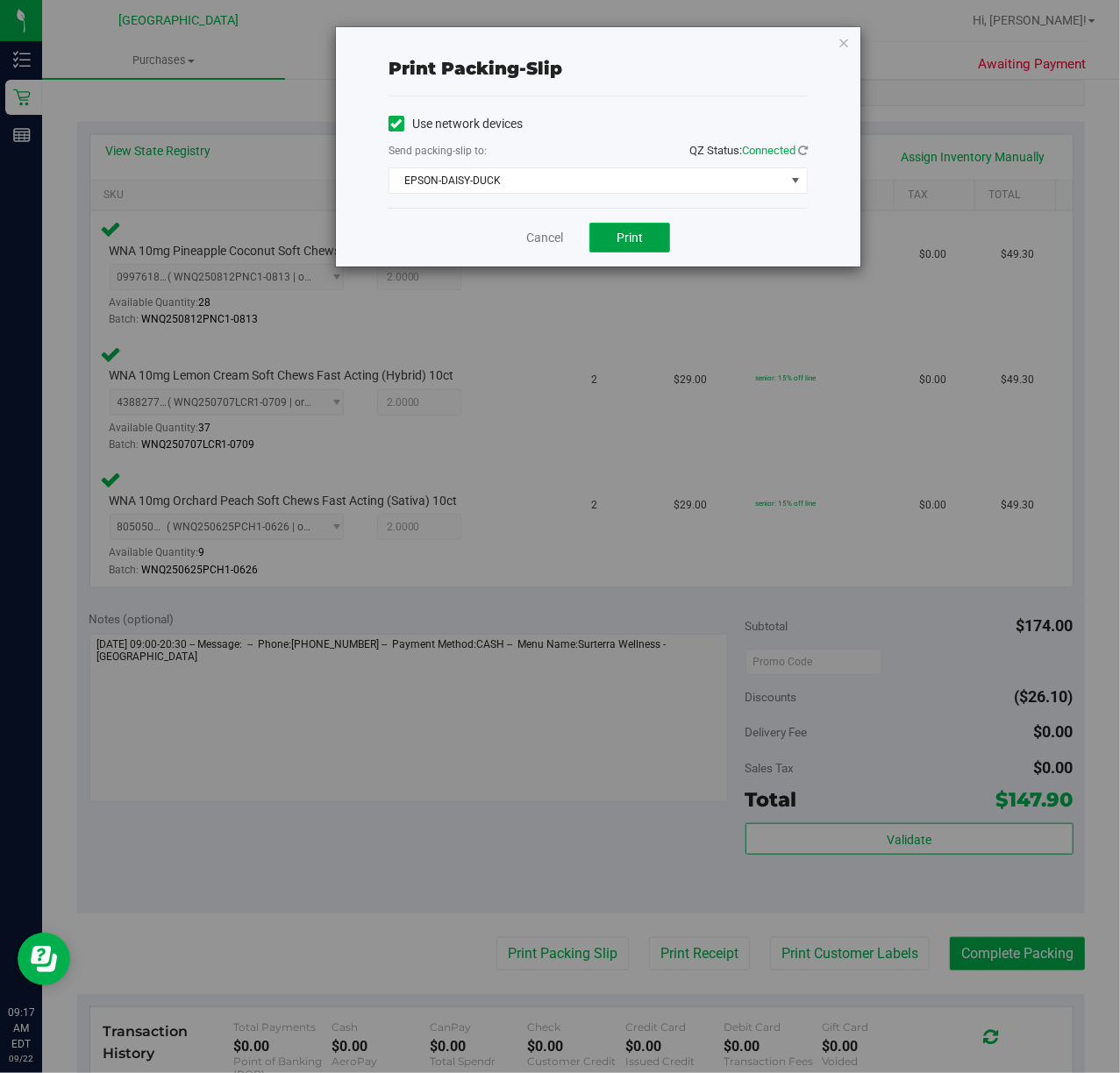
click at [615, 248] on button "Print" at bounding box center [630, 238] width 80 height 29
click at [551, 240] on link "Cancel" at bounding box center [544, 238] width 37 height 19
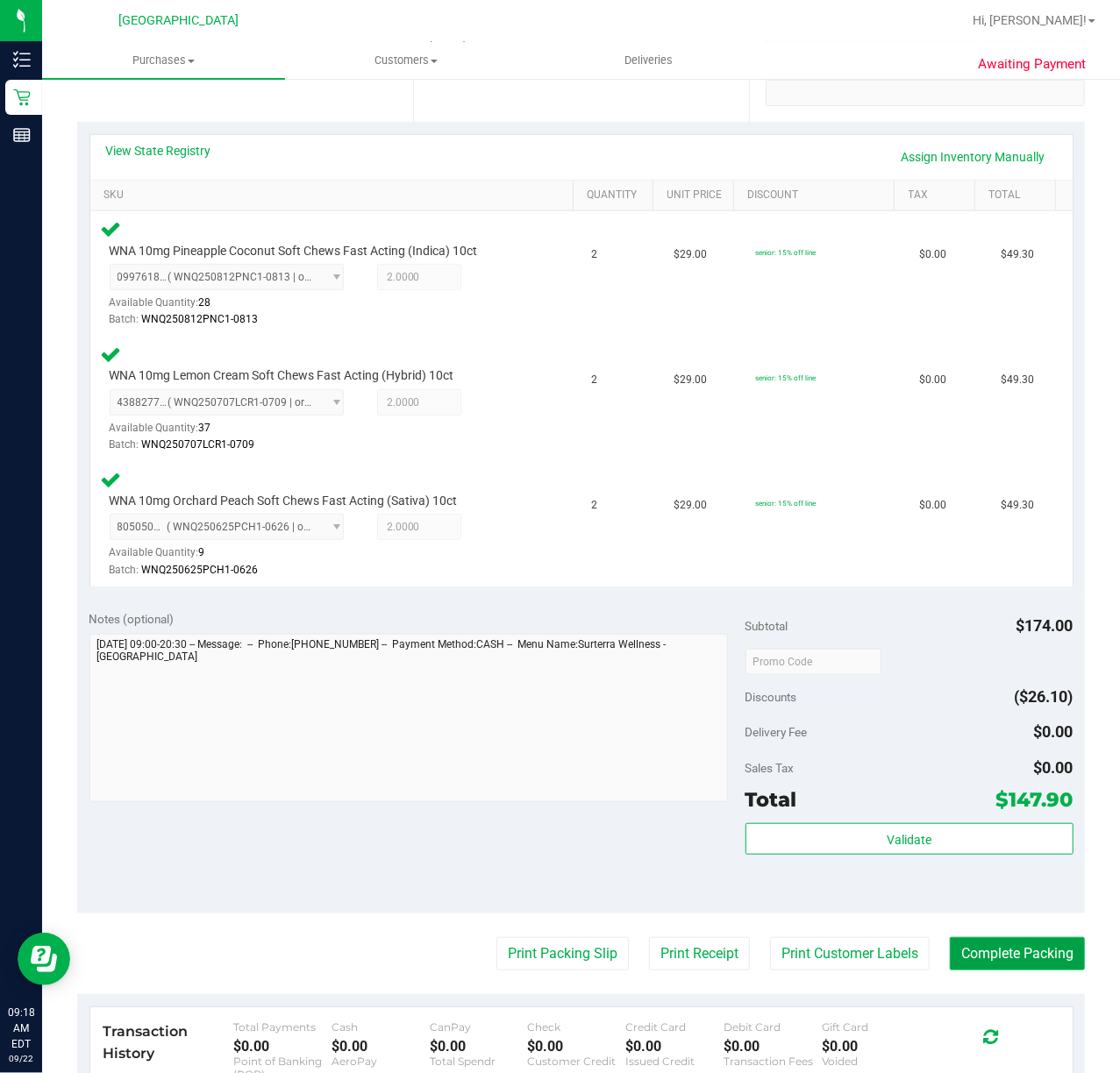
click at [1036, 961] on button "Complete Packing" at bounding box center [1017, 955] width 135 height 33
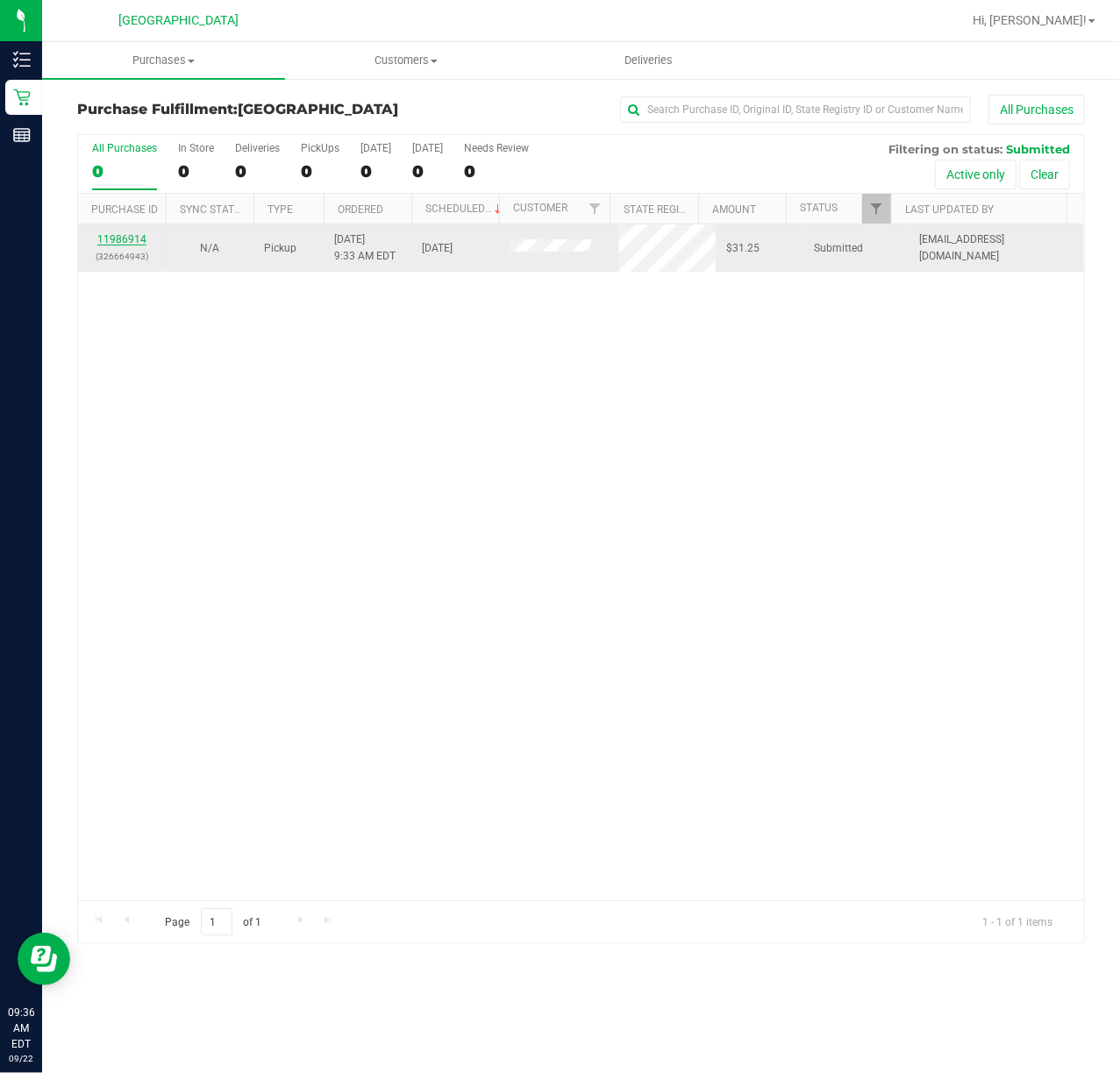
click at [139, 237] on link "11986914" at bounding box center [121, 239] width 49 height 13
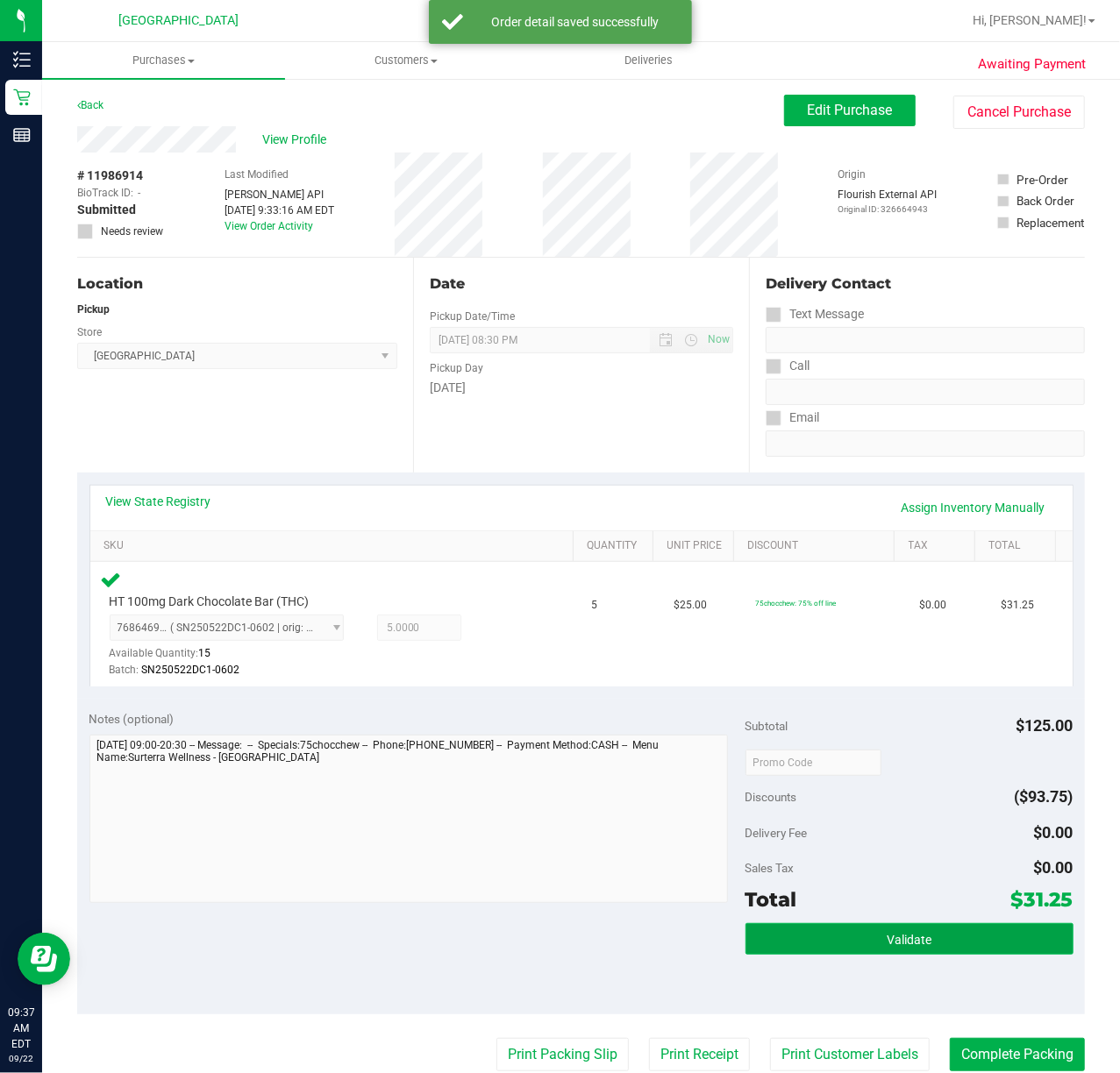
click at [838, 942] on button "Validate" at bounding box center [909, 939] width 328 height 31
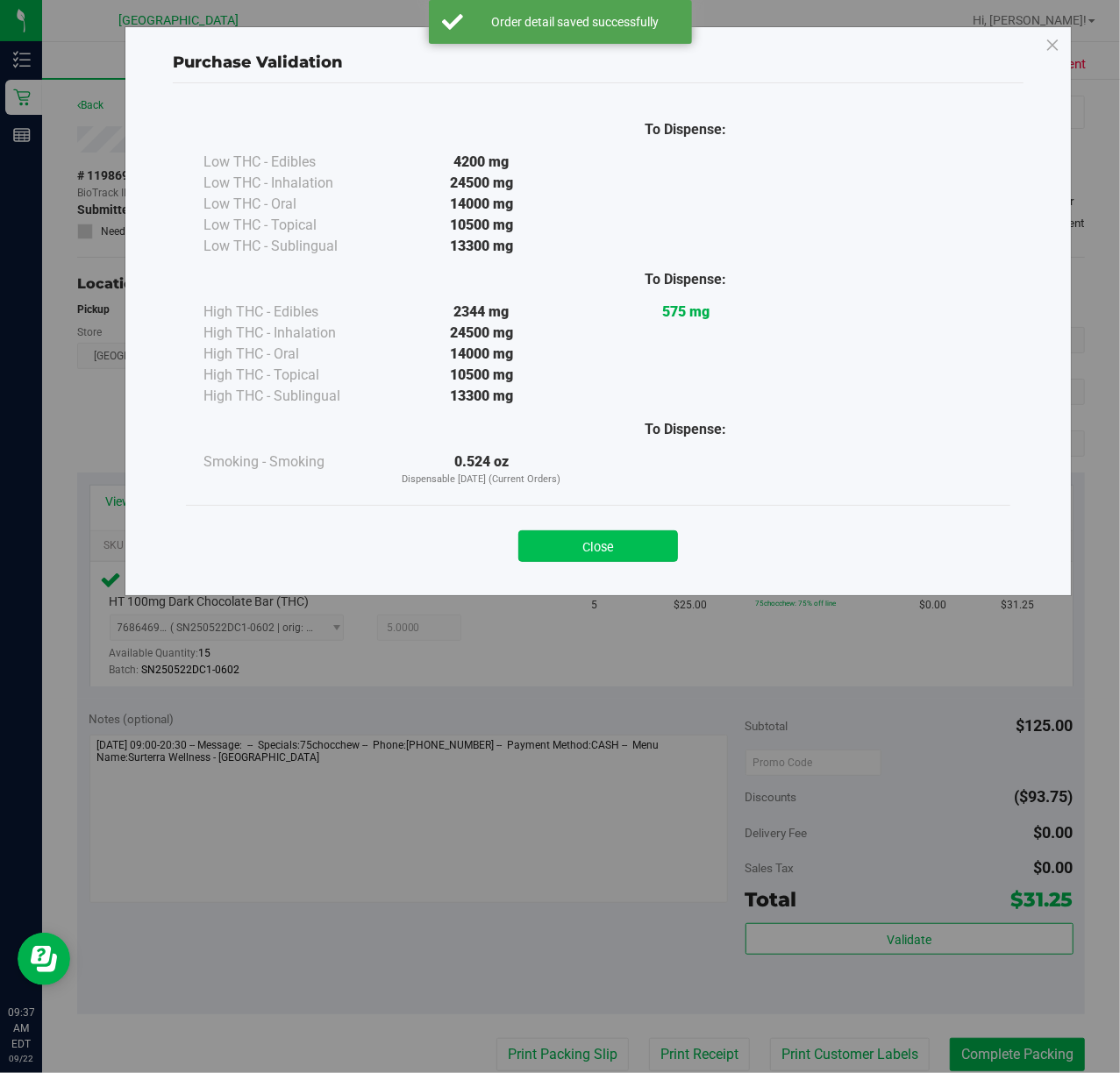
click at [640, 562] on button "Close" at bounding box center [597, 546] width 160 height 31
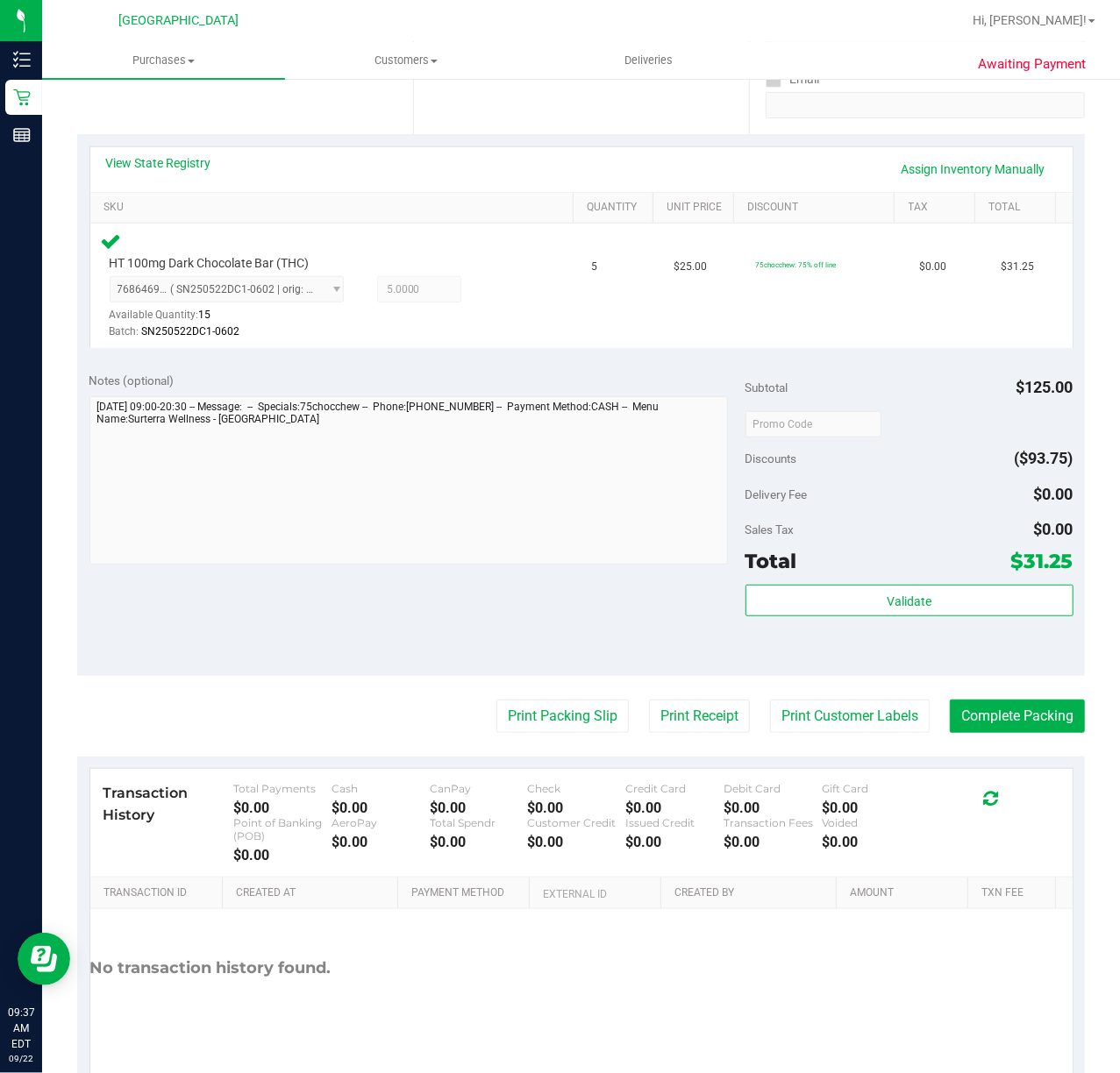
scroll to position [350, 0]
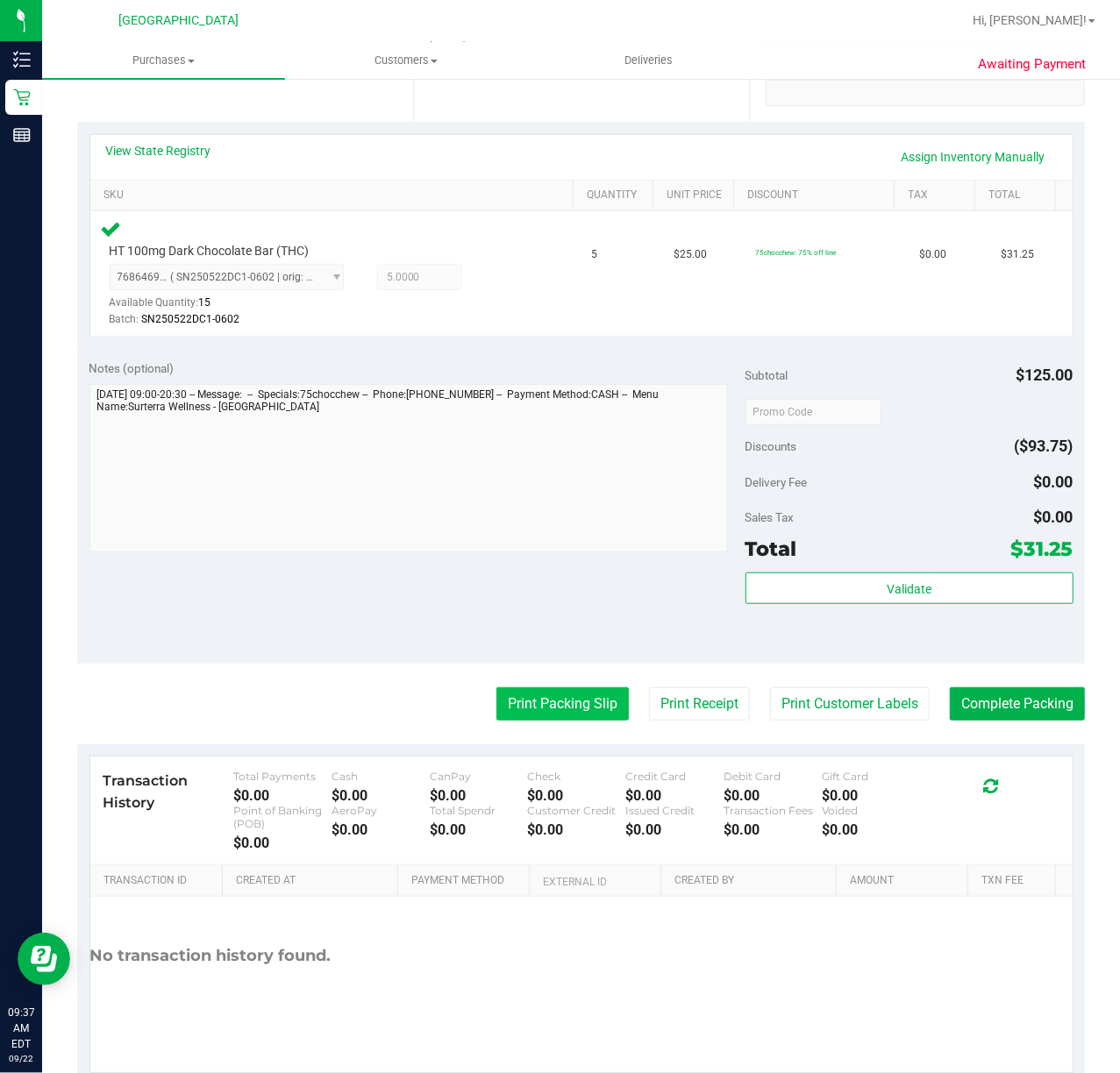
click at [496, 718] on button "Print Packing Slip" at bounding box center [562, 704] width 132 height 33
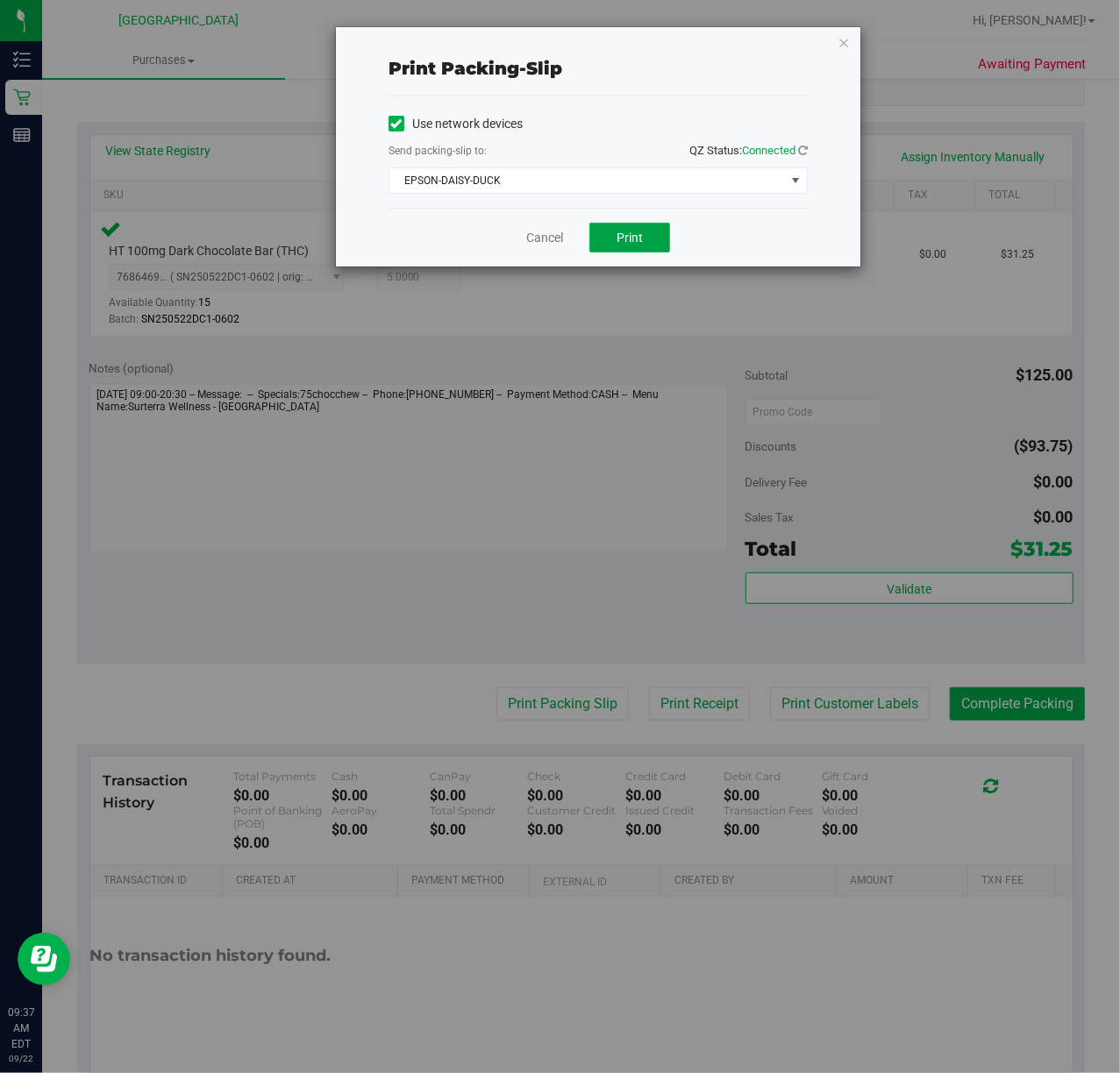
click at [622, 243] on span "Print" at bounding box center [630, 238] width 26 height 14
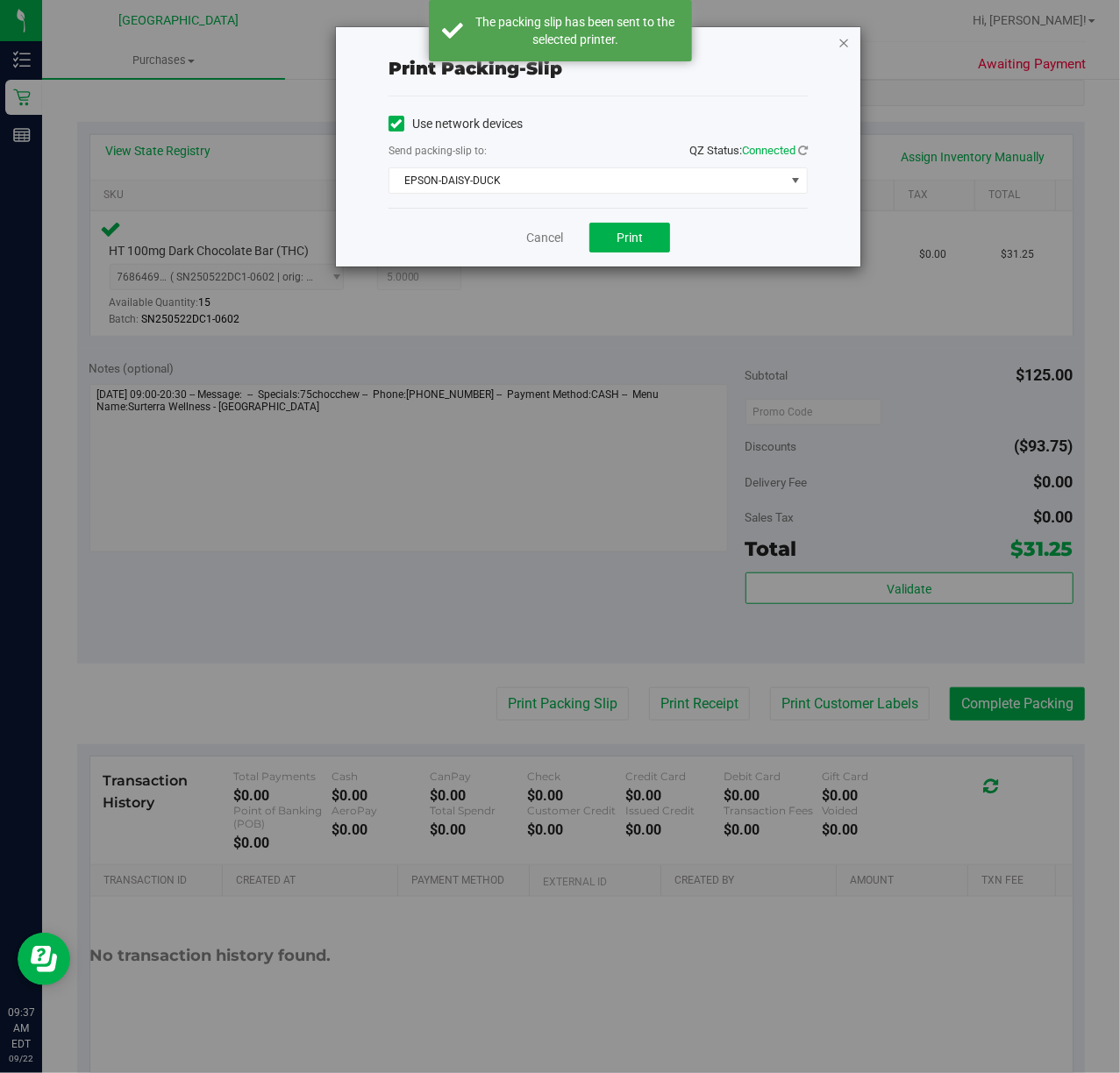
click at [837, 39] on icon "button" at bounding box center [843, 41] width 13 height 21
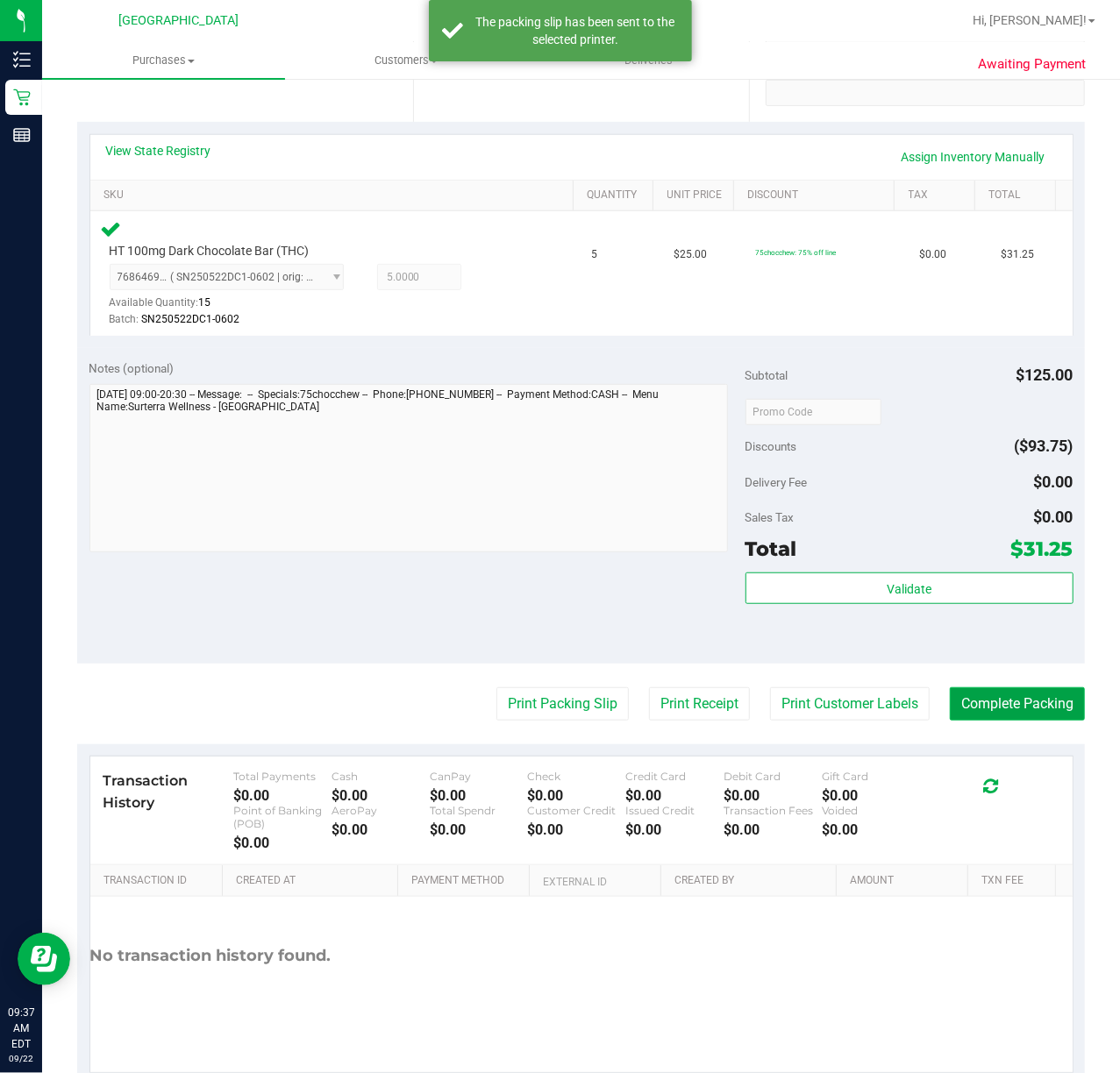
click at [972, 691] on button "Complete Packing" at bounding box center [1017, 704] width 135 height 33
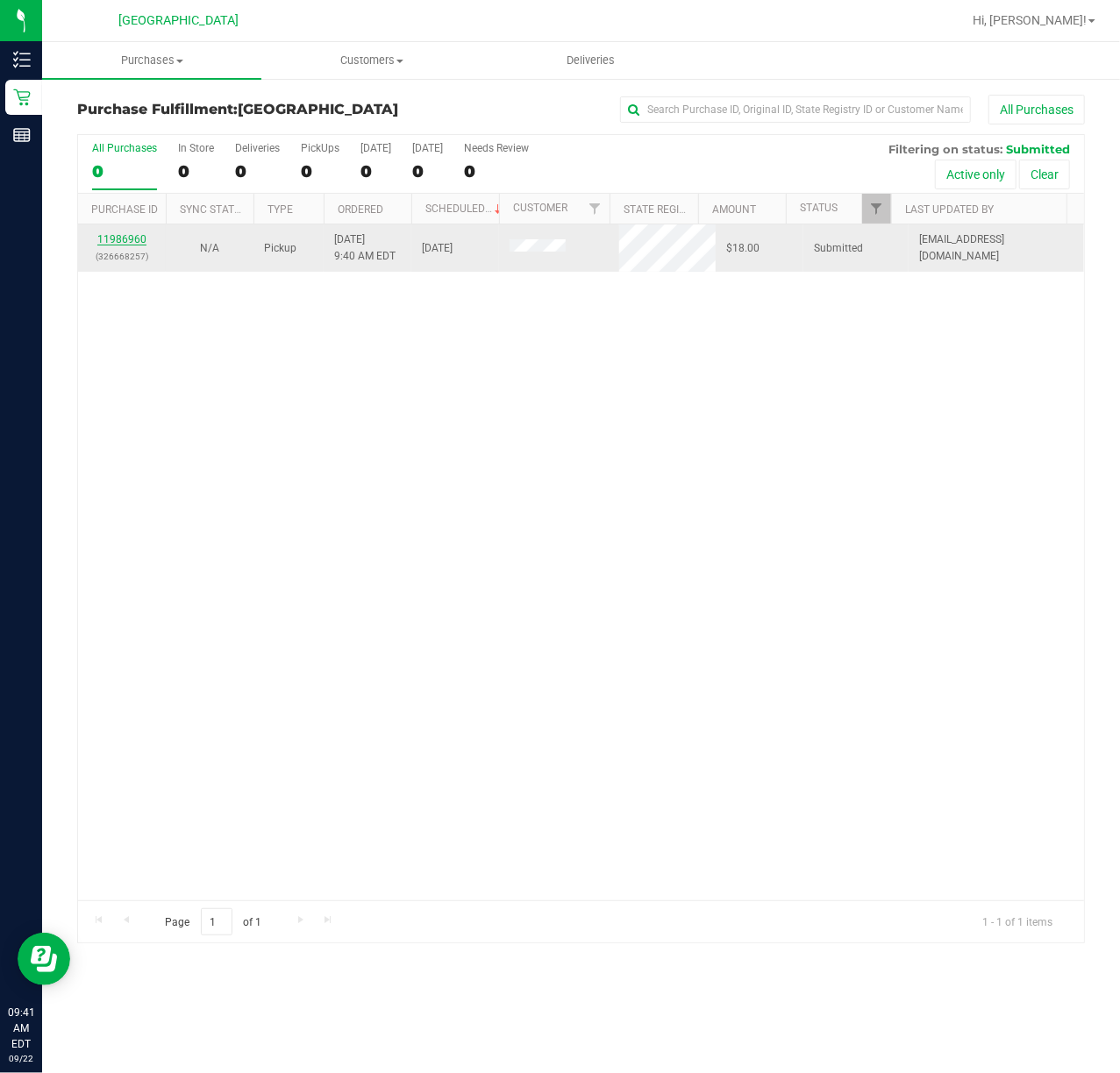
click at [137, 235] on link "11986960" at bounding box center [121, 239] width 49 height 13
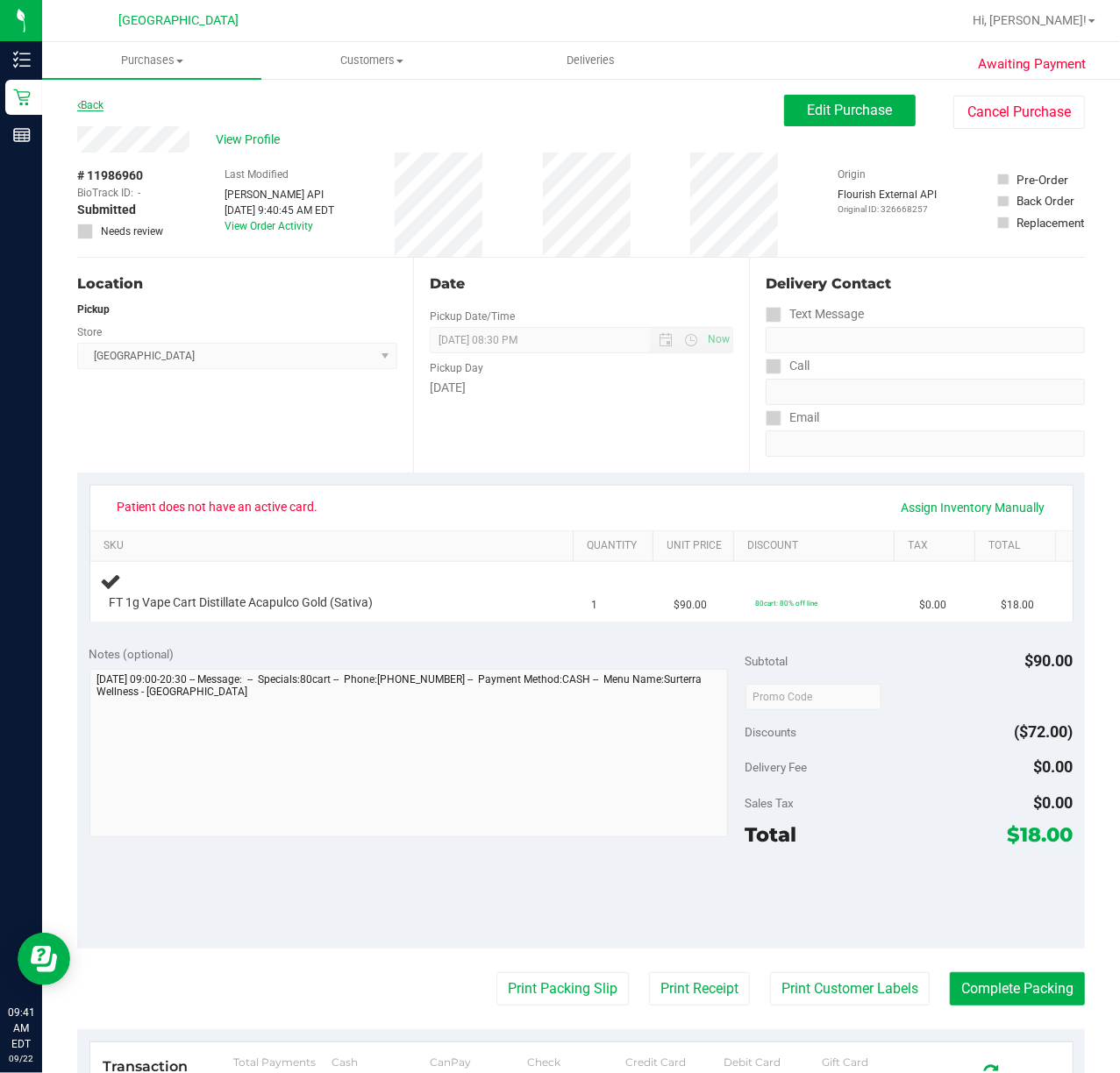
click at [89, 109] on link "Back" at bounding box center [90, 105] width 26 height 13
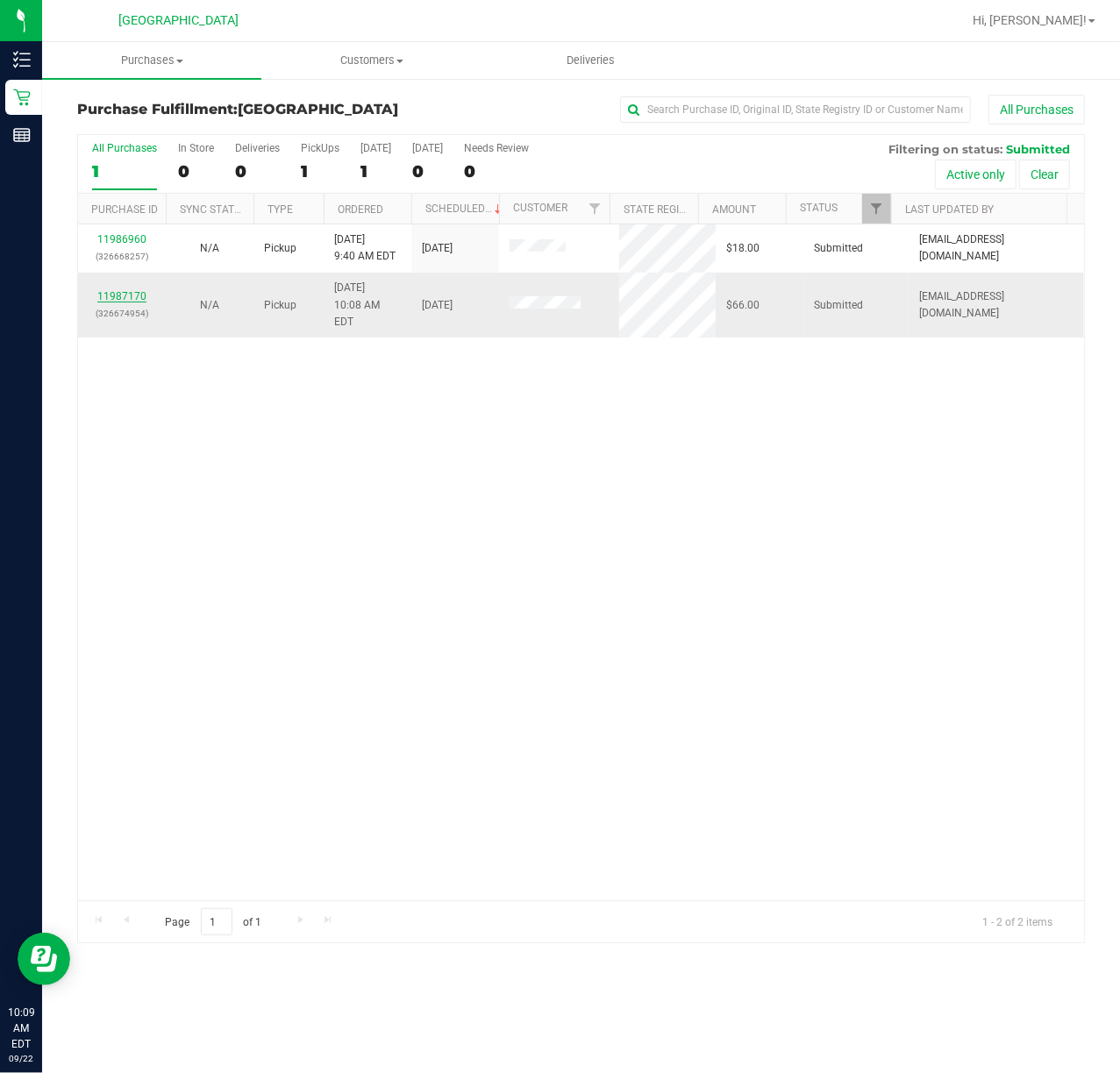
click at [114, 291] on link "11987170" at bounding box center [121, 296] width 49 height 13
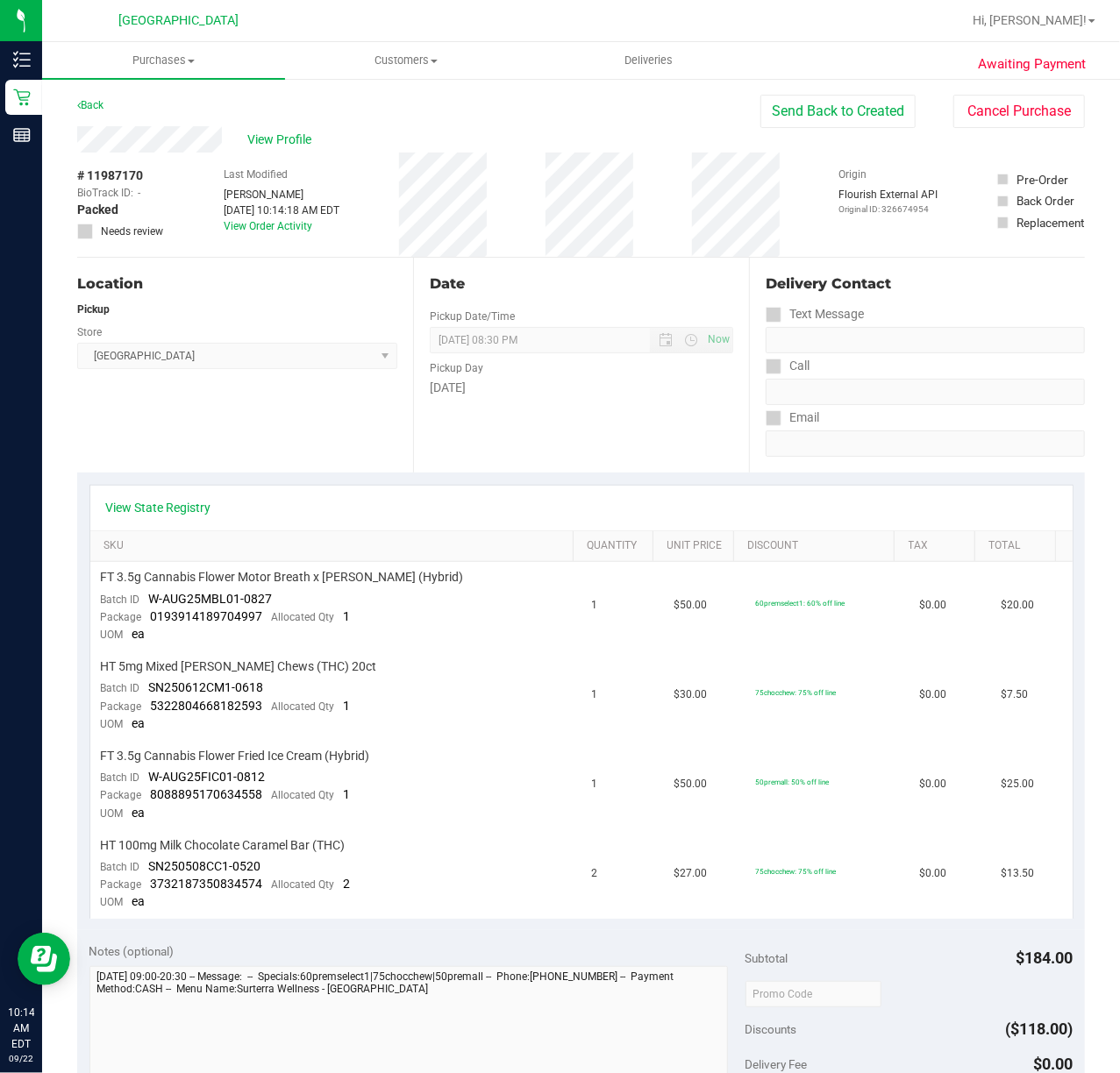
click at [92, 111] on div "Back" at bounding box center [90, 105] width 26 height 21
click at [88, 99] on link "Back" at bounding box center [90, 105] width 26 height 13
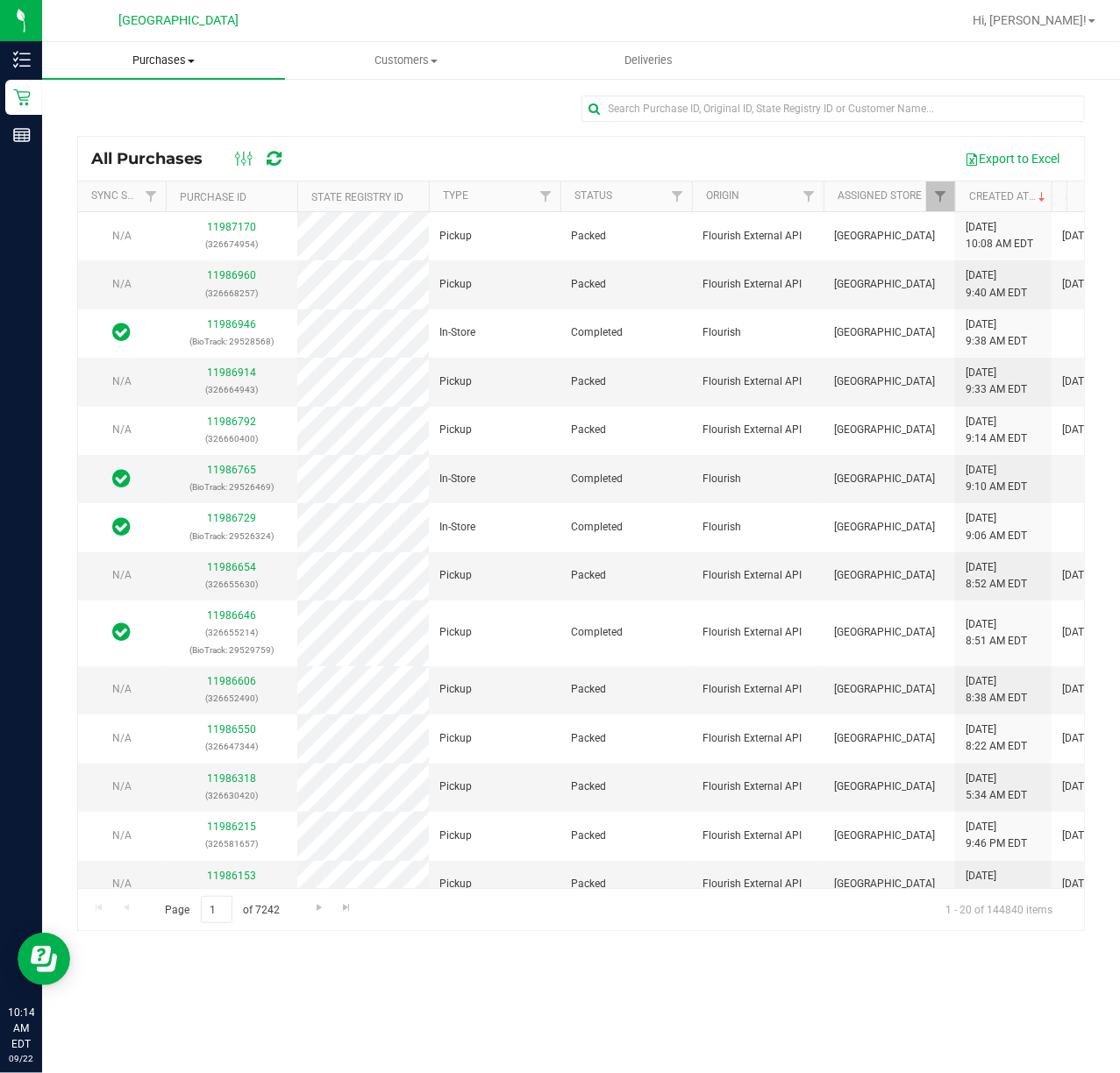
click at [160, 49] on uib-tab-heading "Purchases Summary of purchases Fulfillment All purchases" at bounding box center [163, 61] width 243 height 37
click at [160, 58] on span "Purchases" at bounding box center [163, 61] width 243 height 16
click at [164, 65] on span "Purchases" at bounding box center [163, 61] width 243 height 16
click at [120, 123] on span "Fulfillment" at bounding box center [96, 126] width 109 height 15
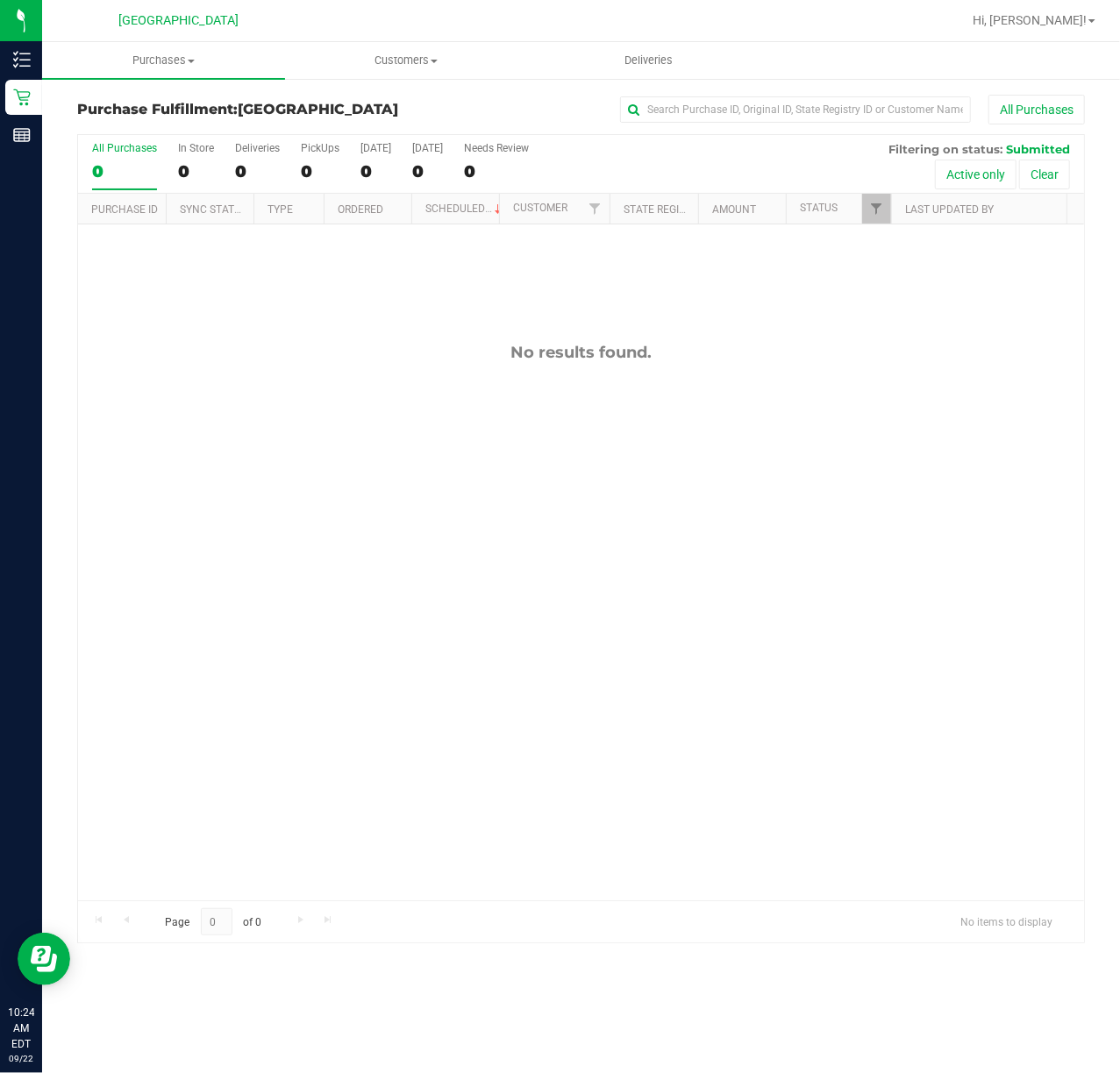
click at [405, 299] on div "No results found." at bounding box center [581, 622] width 1005 height 795
click at [168, 62] on span "Purchases" at bounding box center [163, 61] width 243 height 16
click at [131, 124] on span "Fulfillment" at bounding box center [96, 126] width 109 height 15
